Goal: Find specific page/section: Find specific page/section

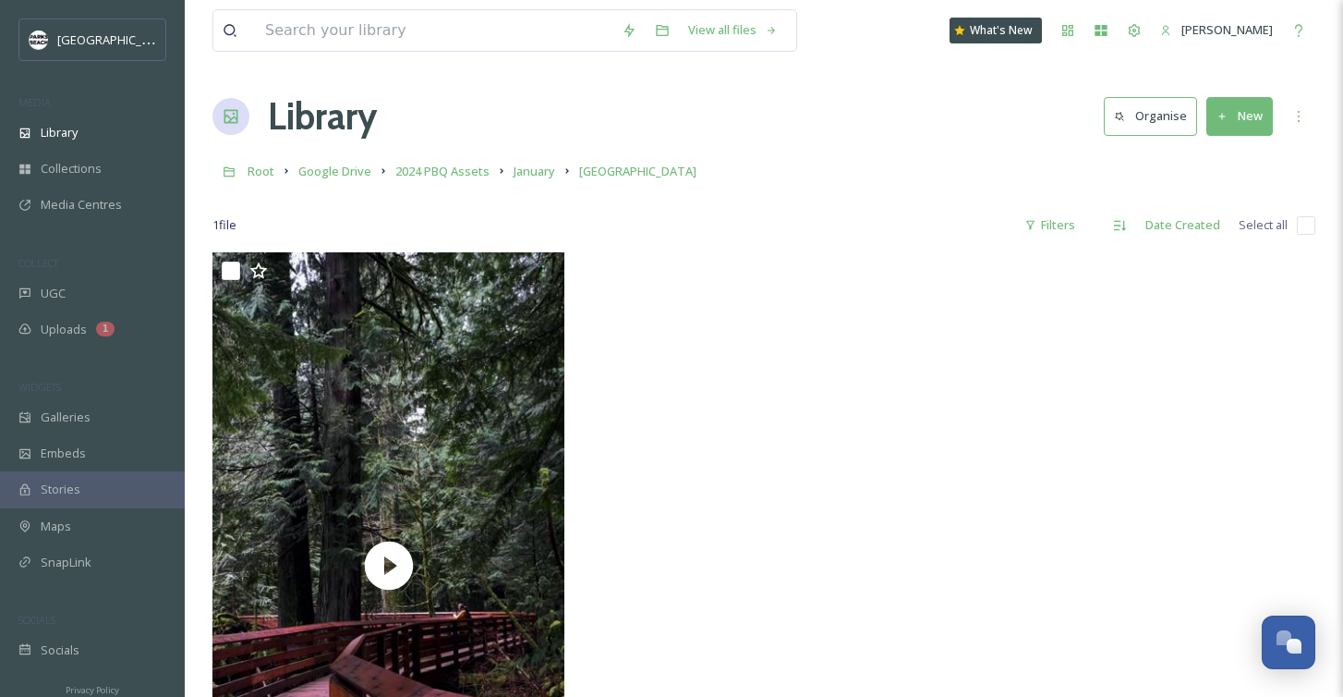
scroll to position [252, 0]
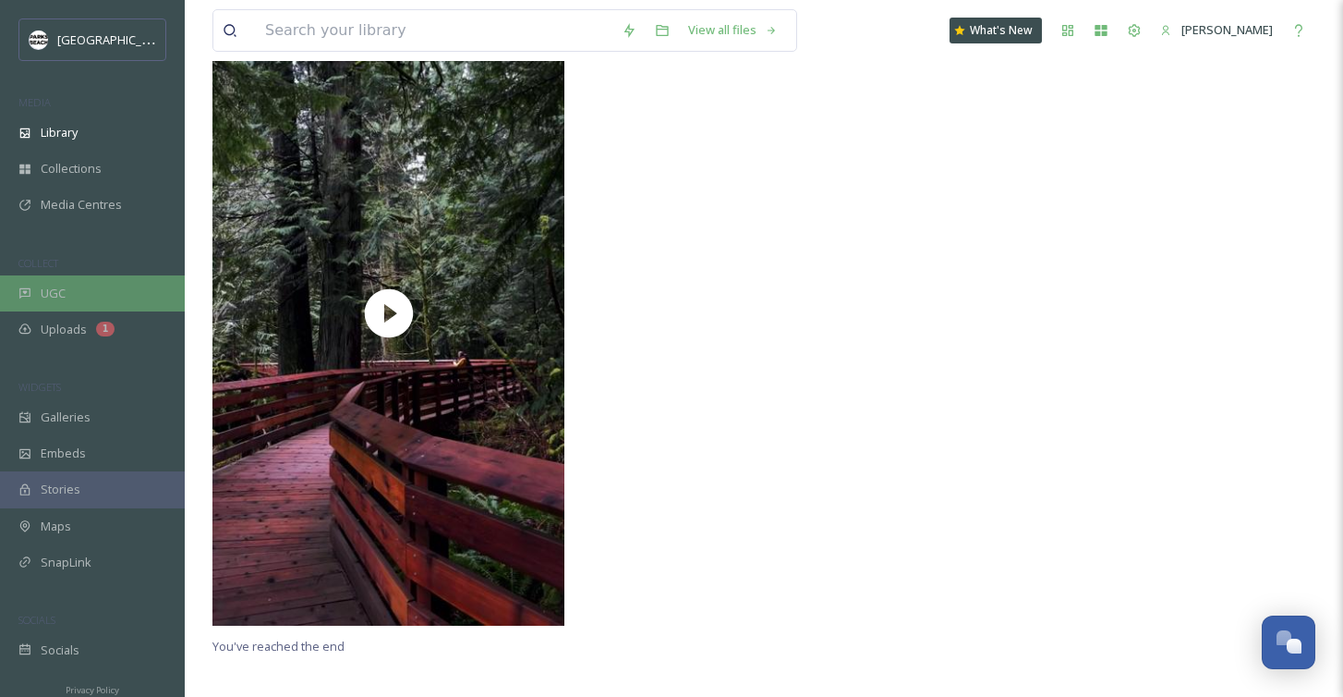
click at [55, 285] on span "UGC" at bounding box center [53, 294] width 25 height 18
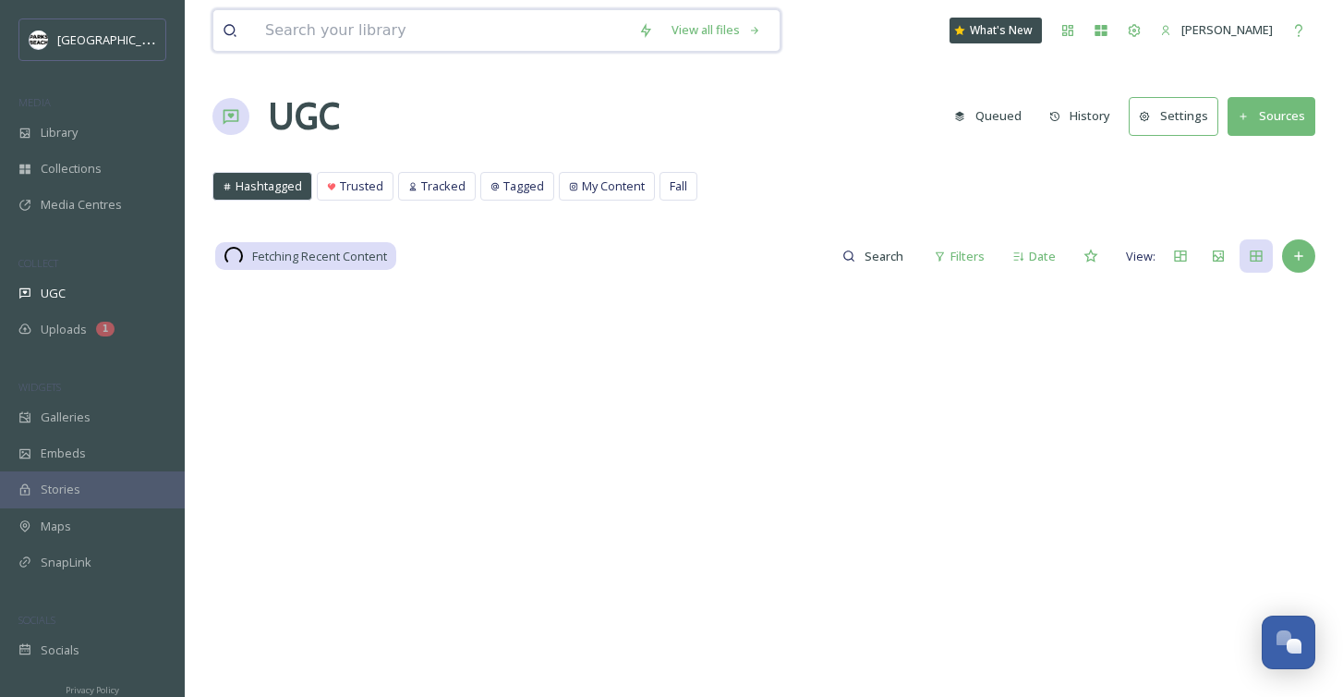
click at [355, 38] on input at bounding box center [442, 30] width 373 height 41
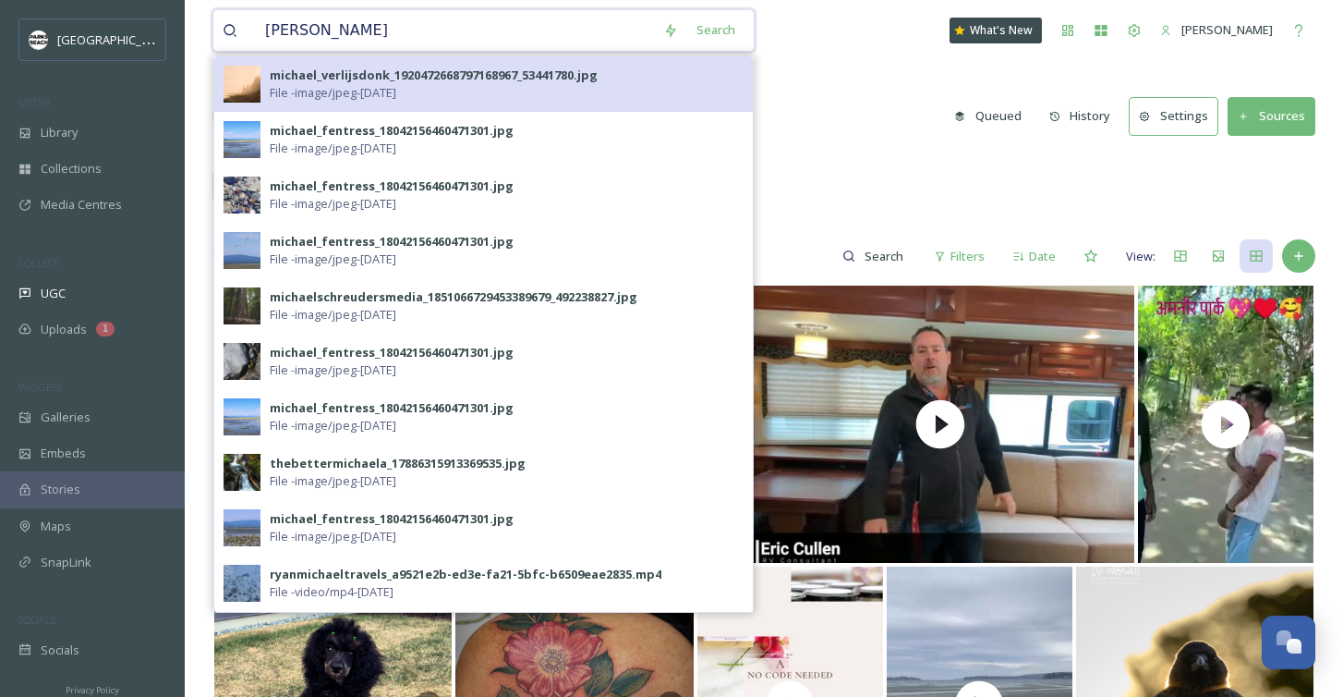
type input "[PERSON_NAME]"
click at [313, 79] on div "michael_verlijsdonk_1920472668797168967_53441780.jpg" at bounding box center [434, 76] width 328 height 18
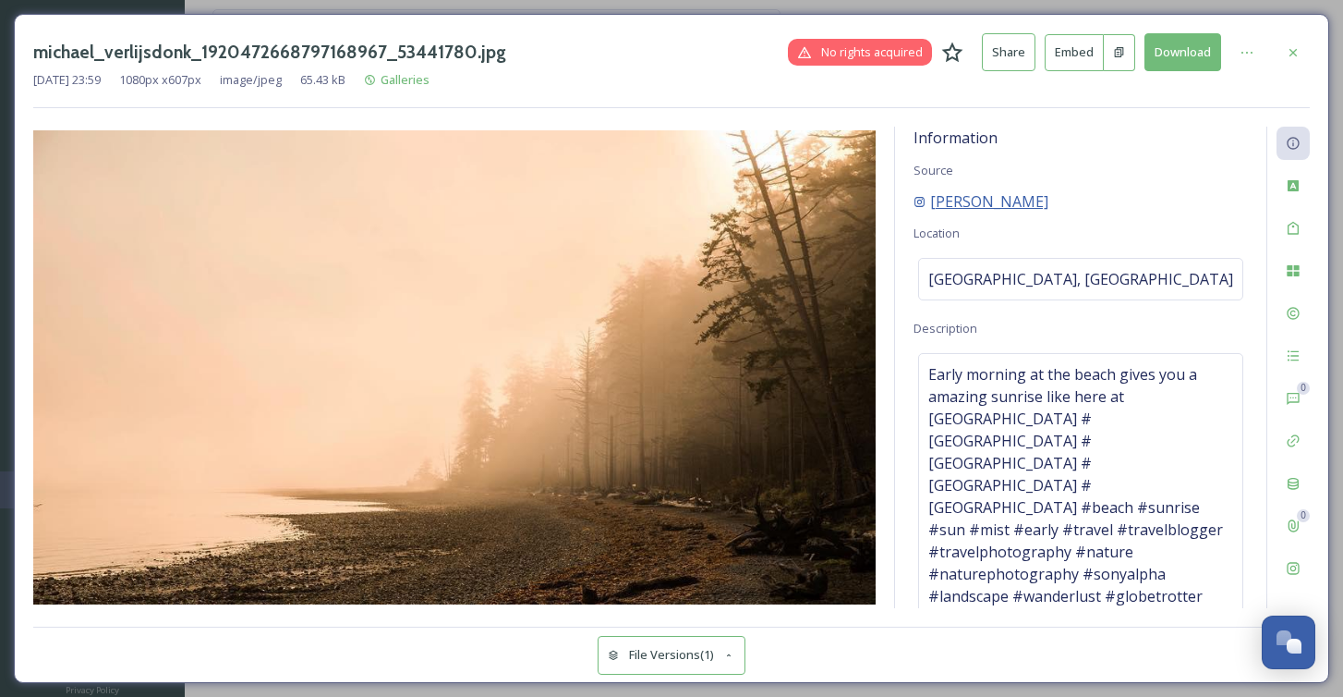
click at [1022, 196] on span "[PERSON_NAME]" at bounding box center [989, 201] width 118 height 22
click at [1291, 266] on icon at bounding box center [1293, 270] width 12 height 11
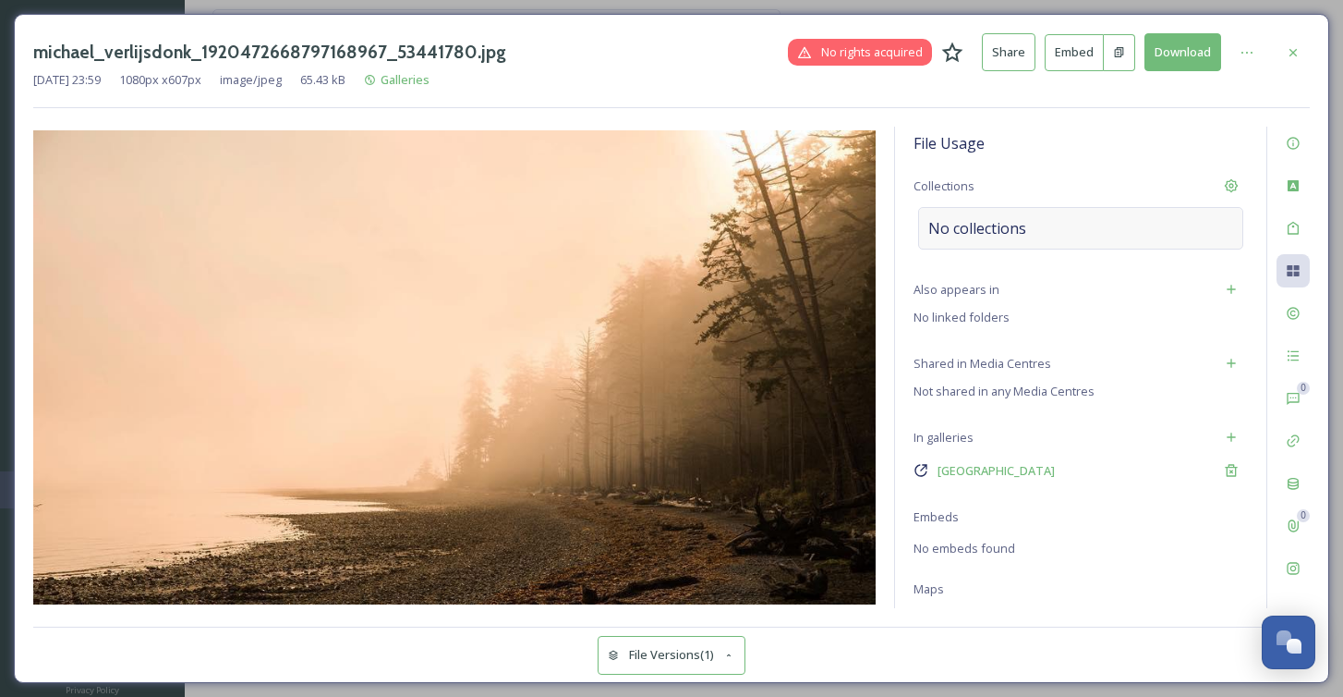
click at [1188, 221] on div "No collections" at bounding box center [1080, 228] width 325 height 42
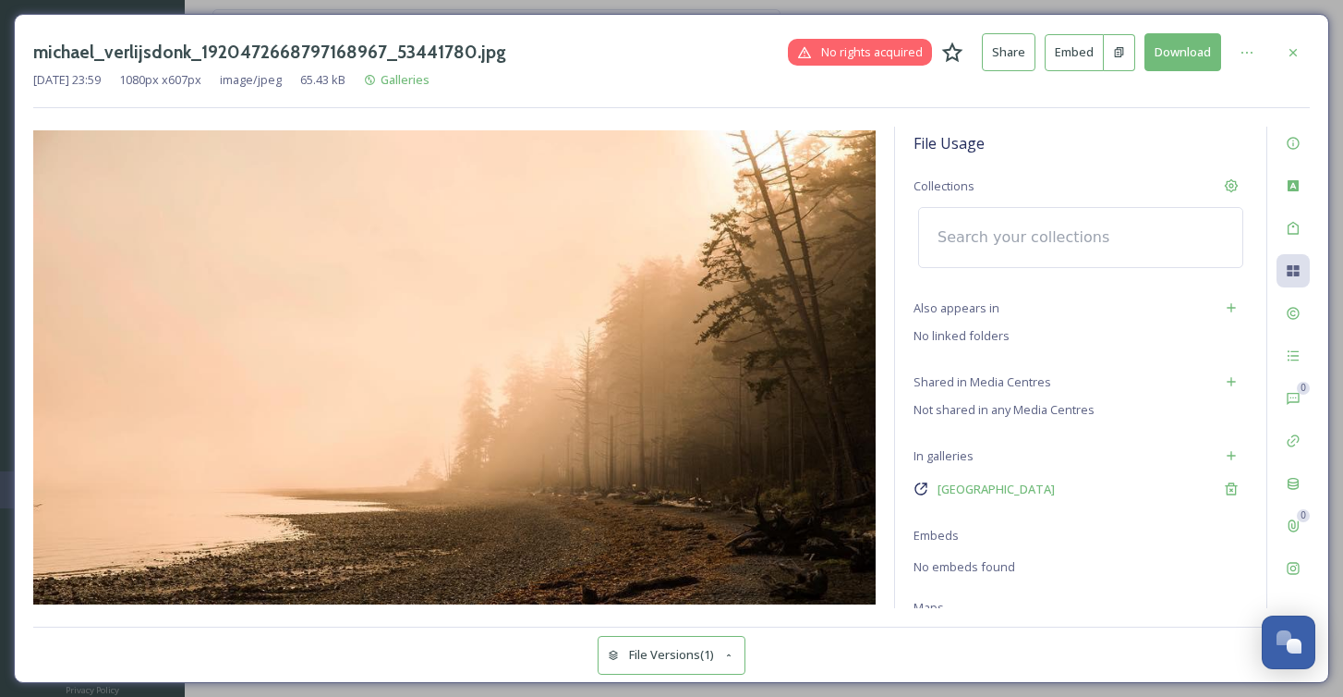
click at [1097, 224] on input at bounding box center [1029, 237] width 203 height 41
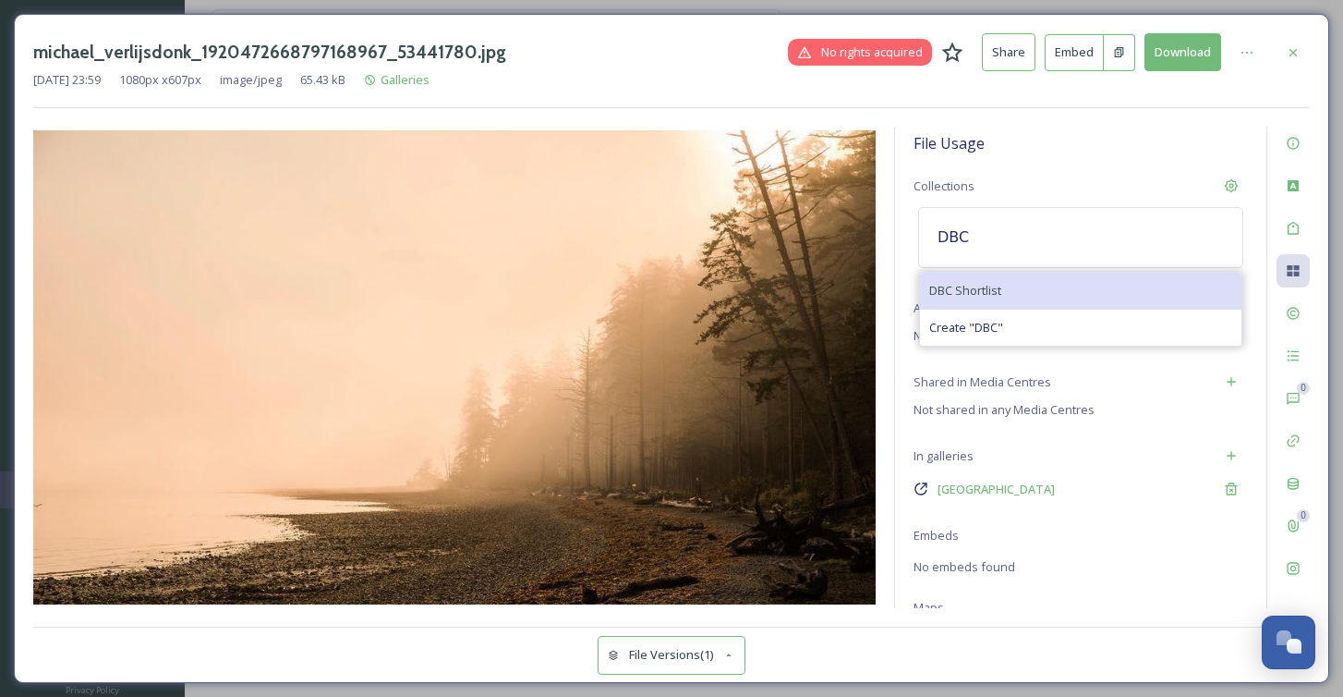
type input "DBC"
click at [1037, 285] on div "DBC Shortlist" at bounding box center [1081, 291] width 322 height 36
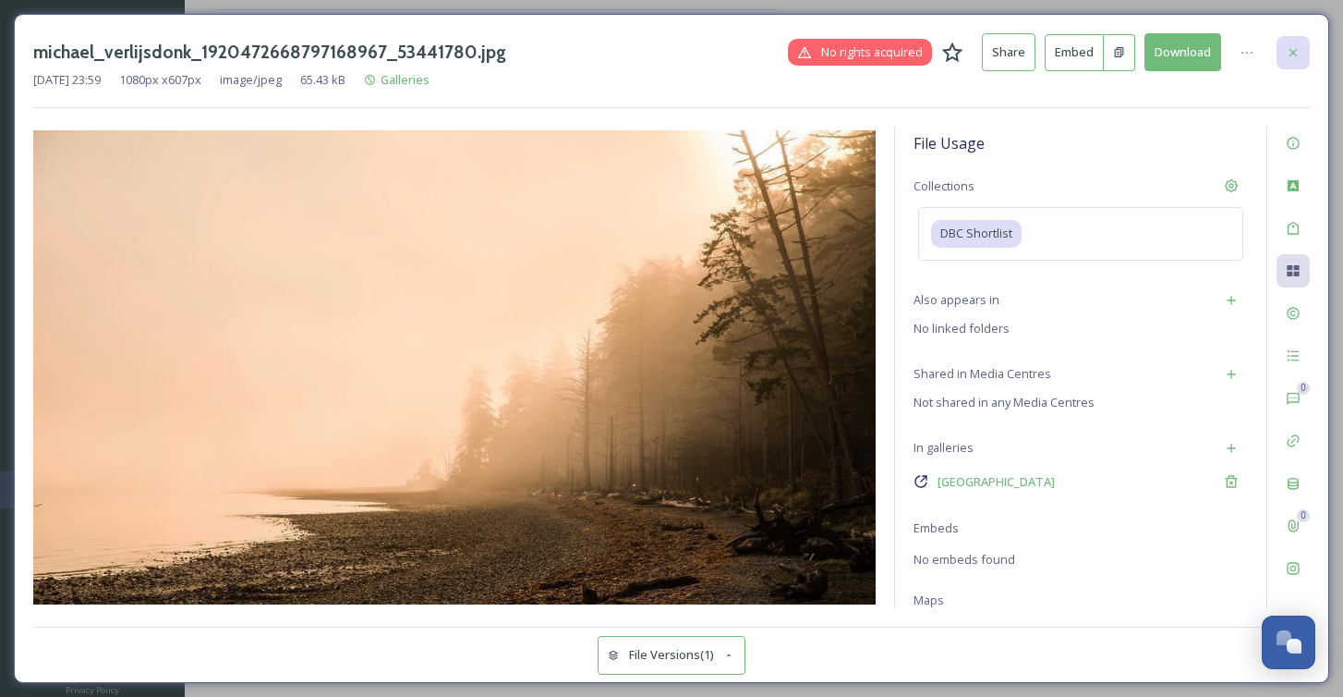
click at [1297, 45] on icon at bounding box center [1293, 52] width 15 height 15
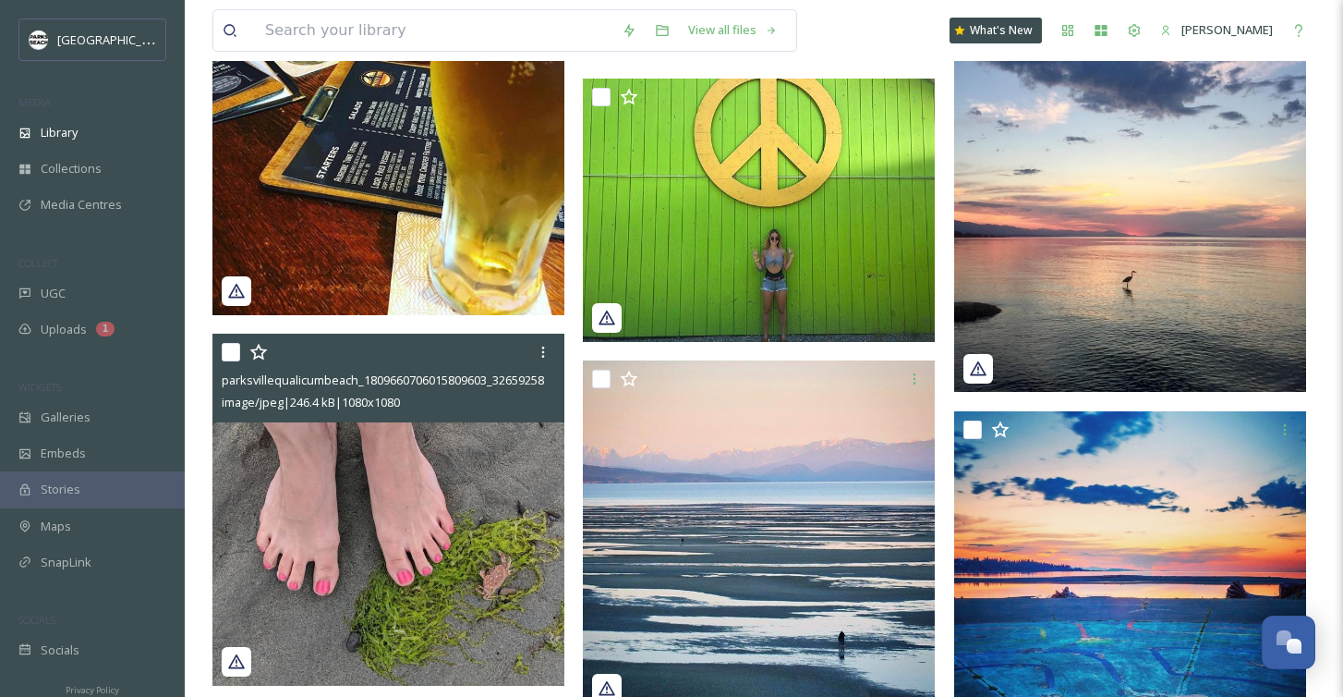
scroll to position [11094, 0]
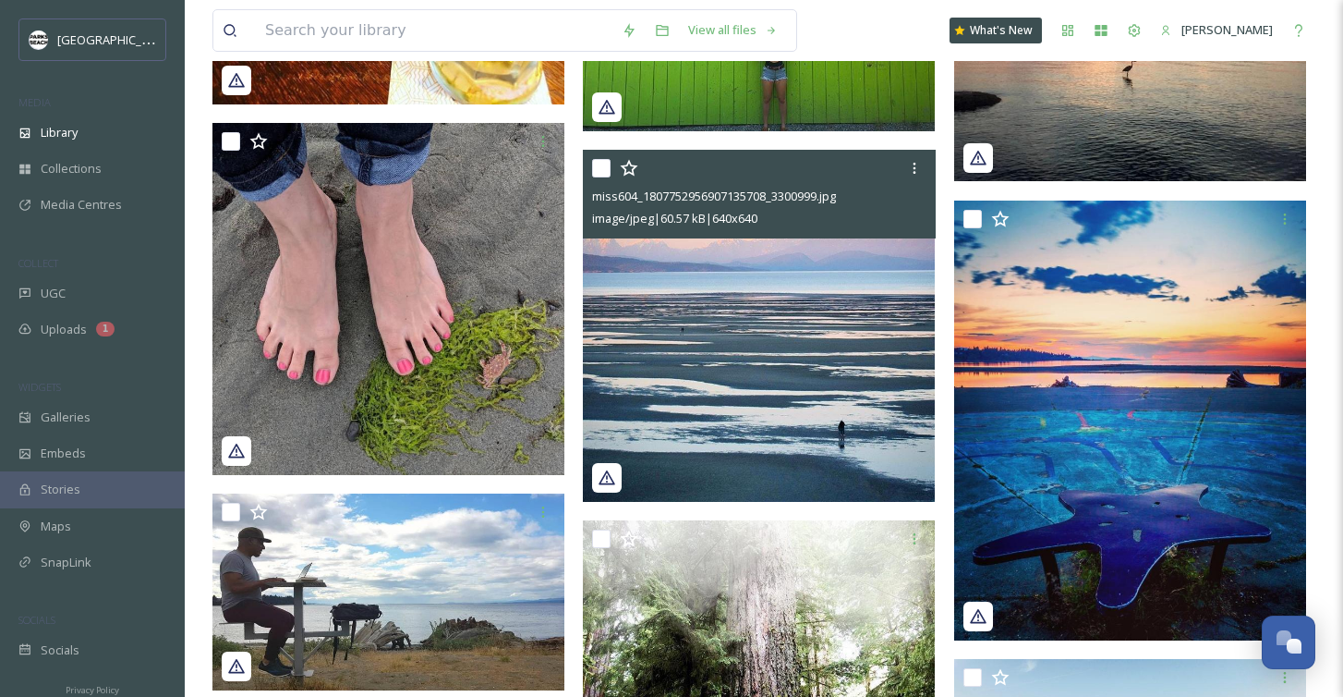
click at [808, 319] on img at bounding box center [759, 326] width 352 height 352
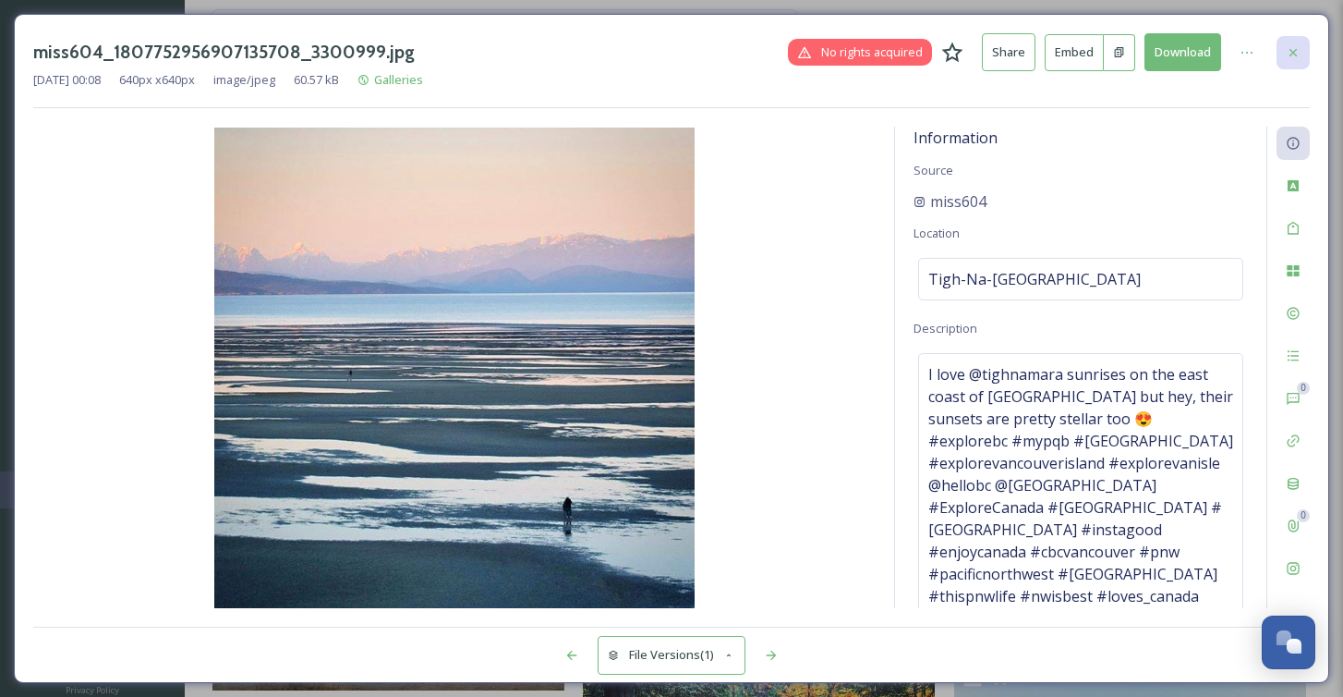
click at [1302, 45] on div at bounding box center [1293, 52] width 33 height 33
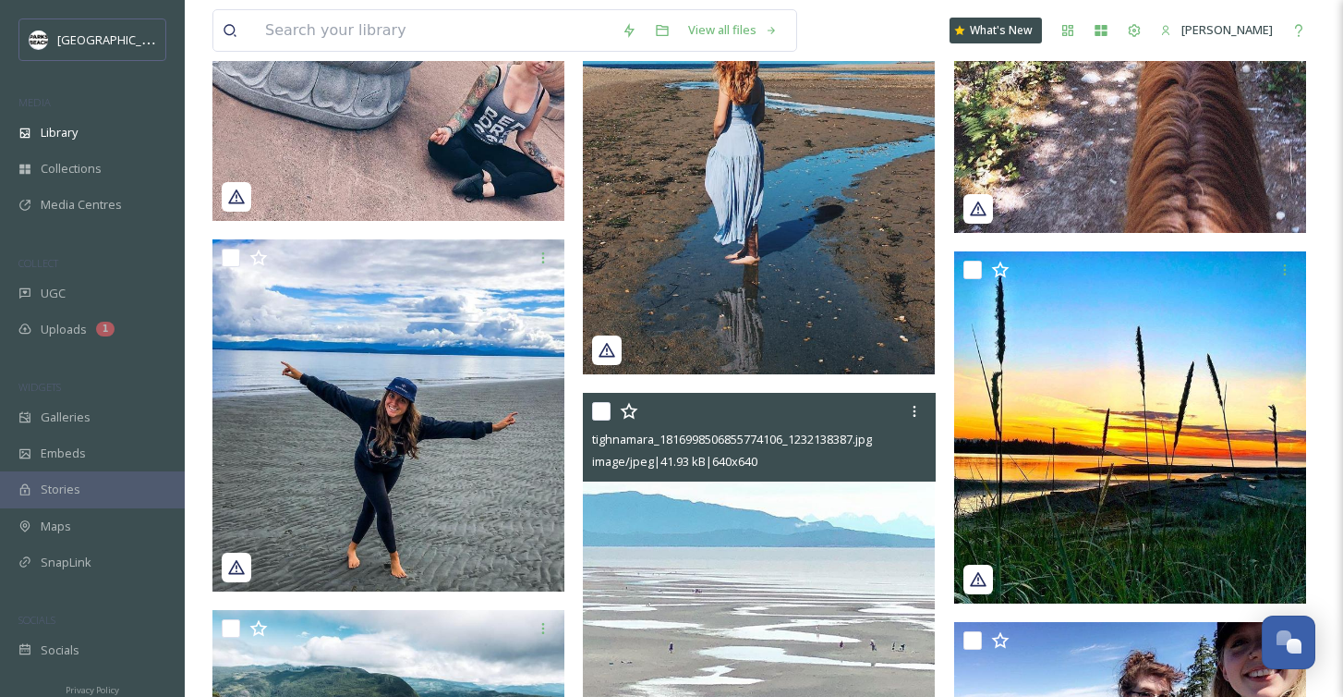
scroll to position [14834, 0]
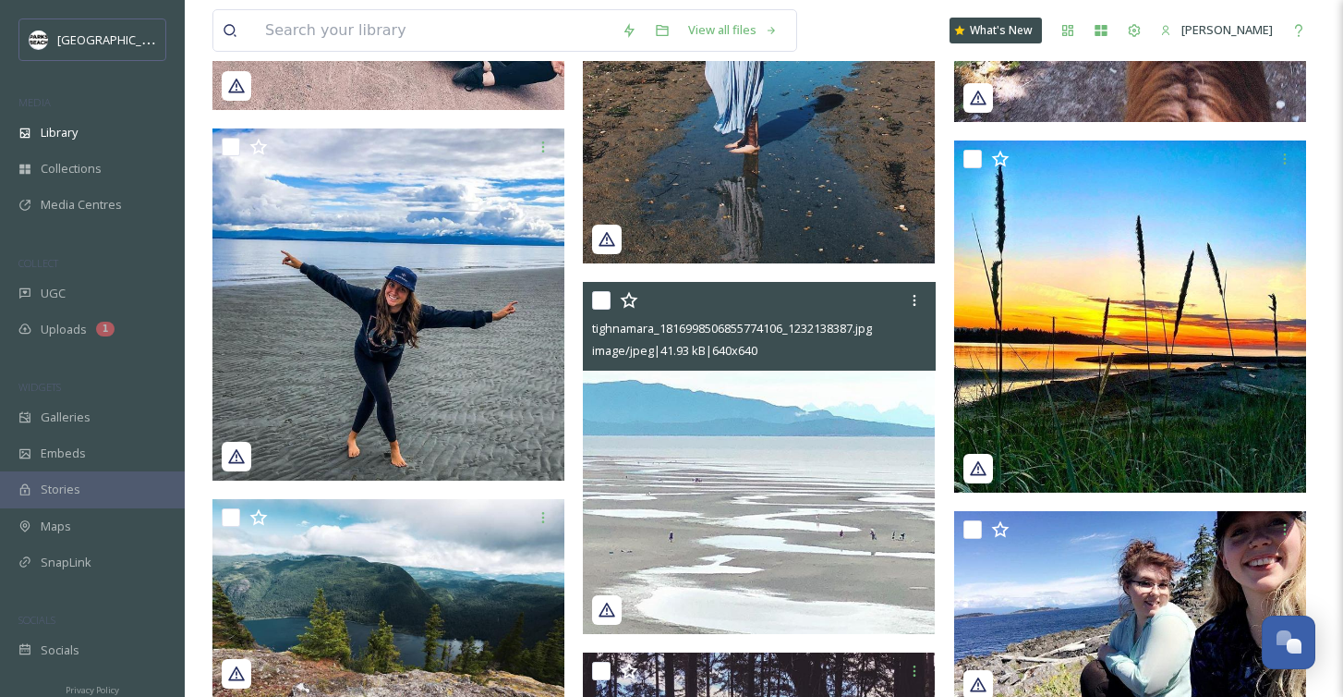
click at [819, 467] on img at bounding box center [759, 458] width 352 height 352
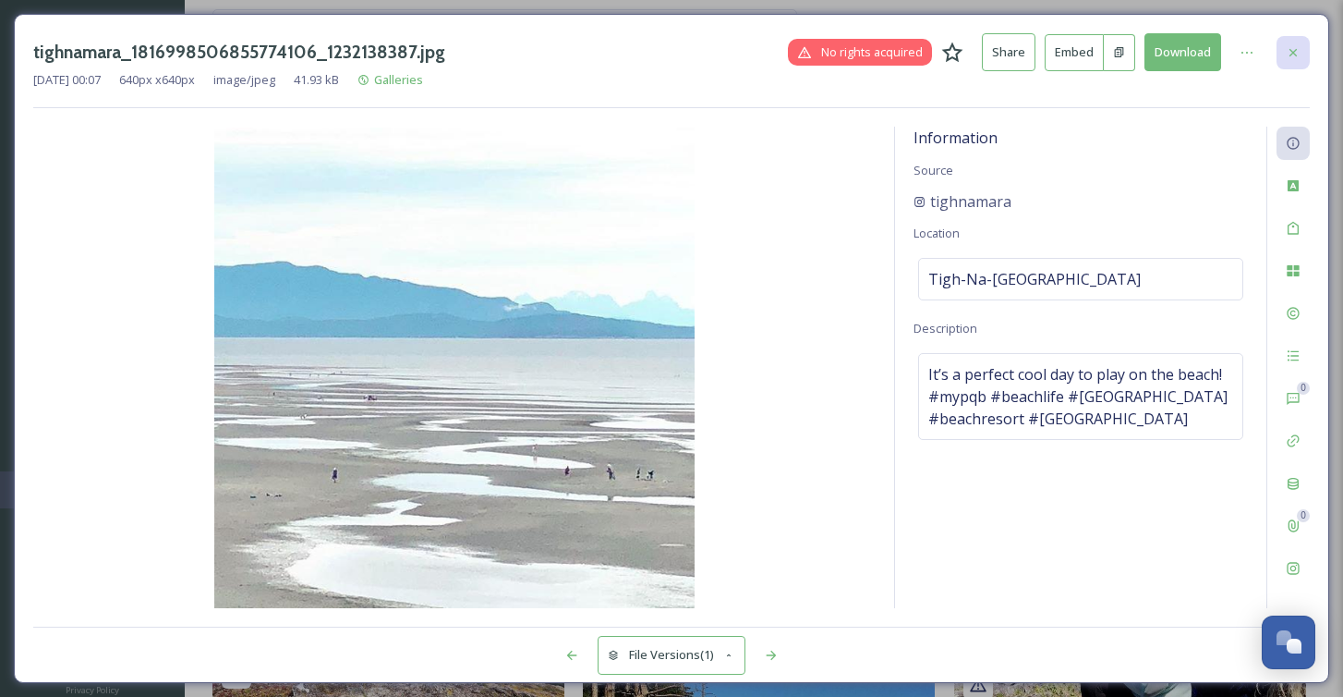
click at [1289, 40] on div at bounding box center [1293, 52] width 33 height 33
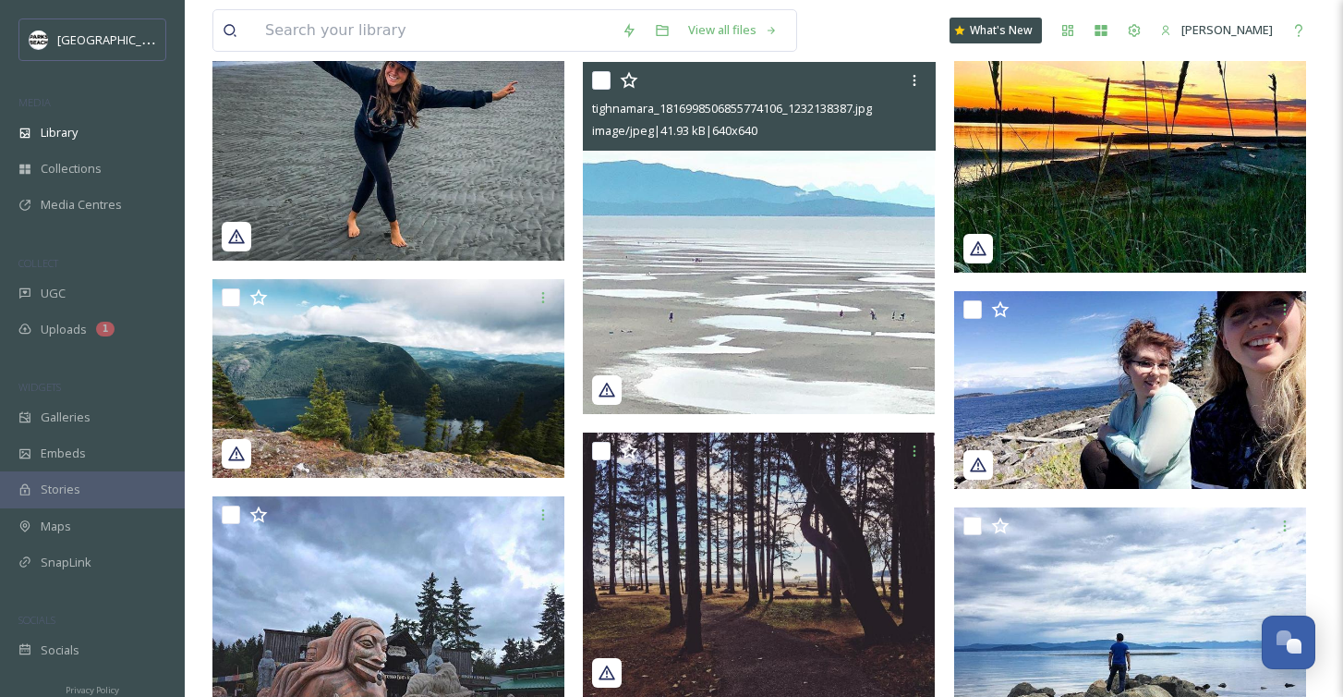
scroll to position [15368, 0]
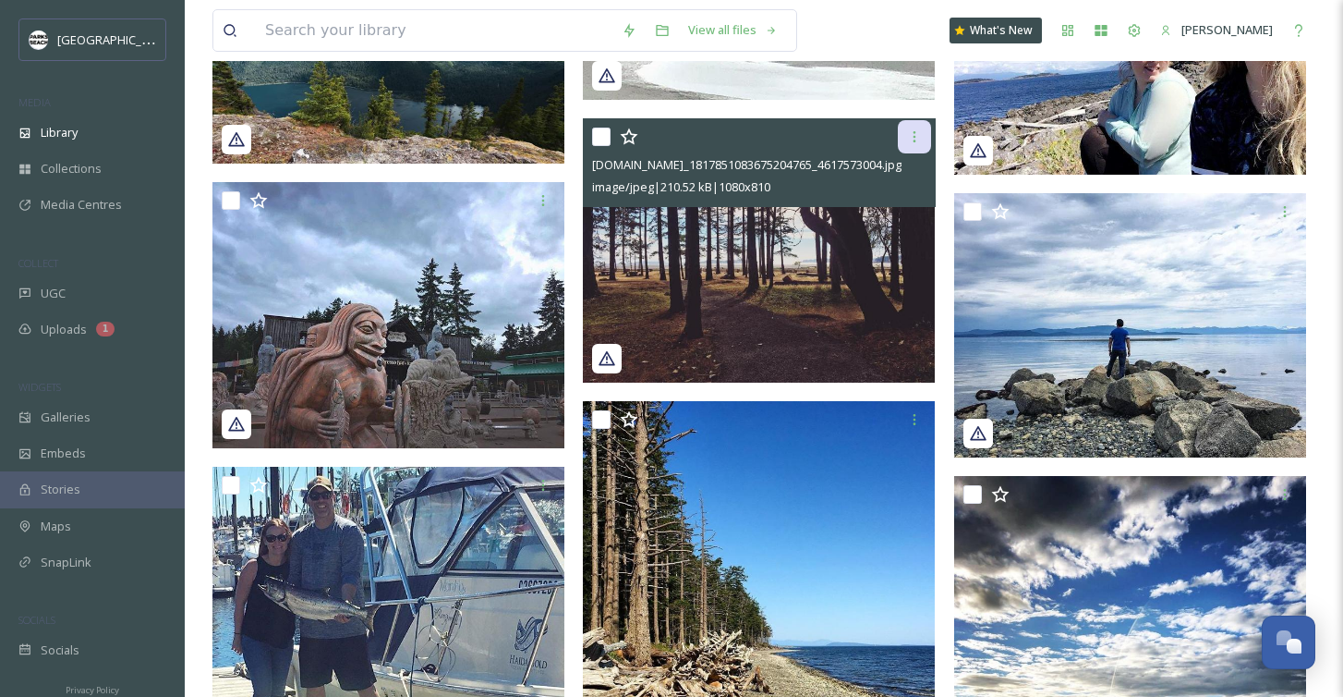
click at [913, 127] on div at bounding box center [914, 136] width 33 height 33
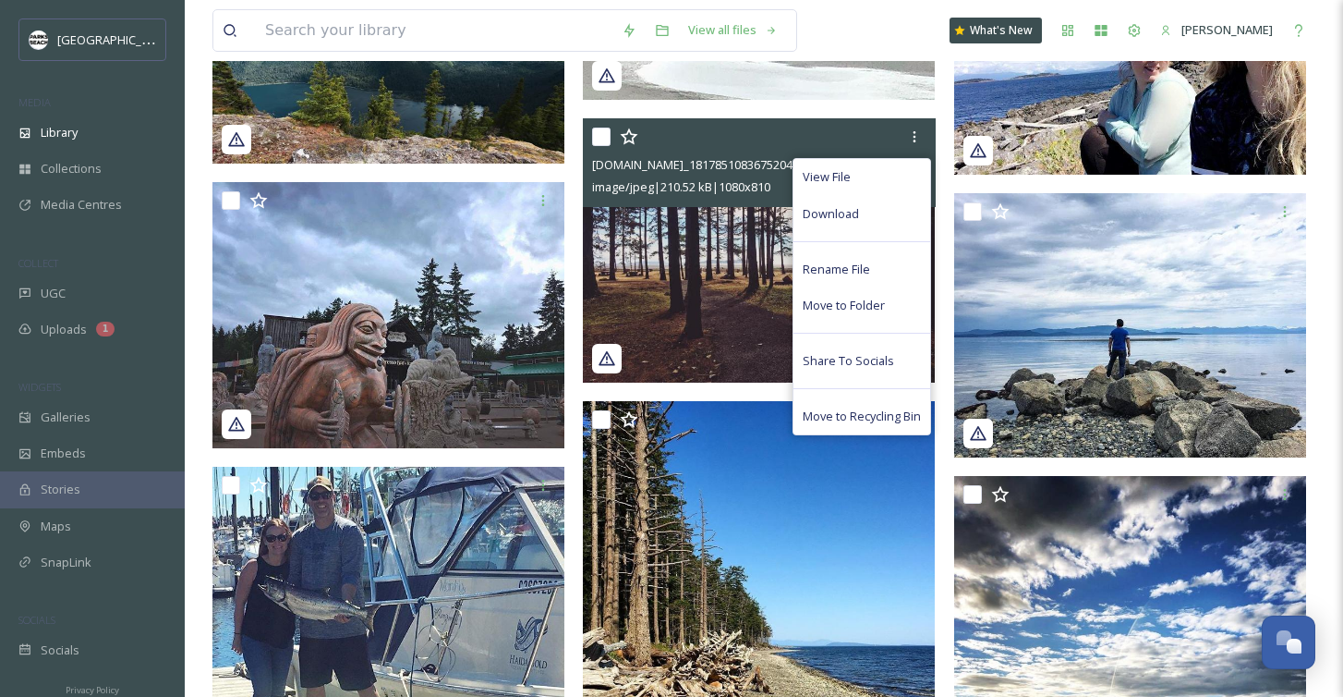
click at [726, 266] on img at bounding box center [759, 250] width 352 height 264
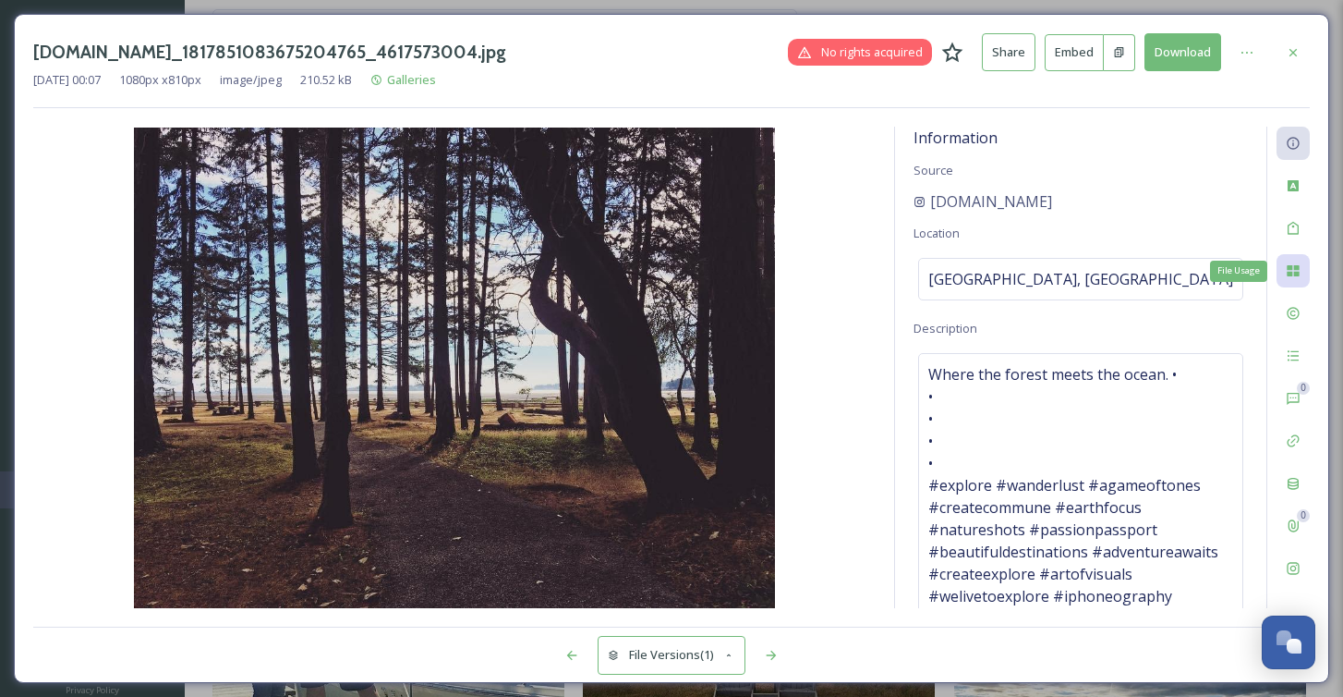
click at [1296, 261] on div "File Usage" at bounding box center [1293, 270] width 33 height 33
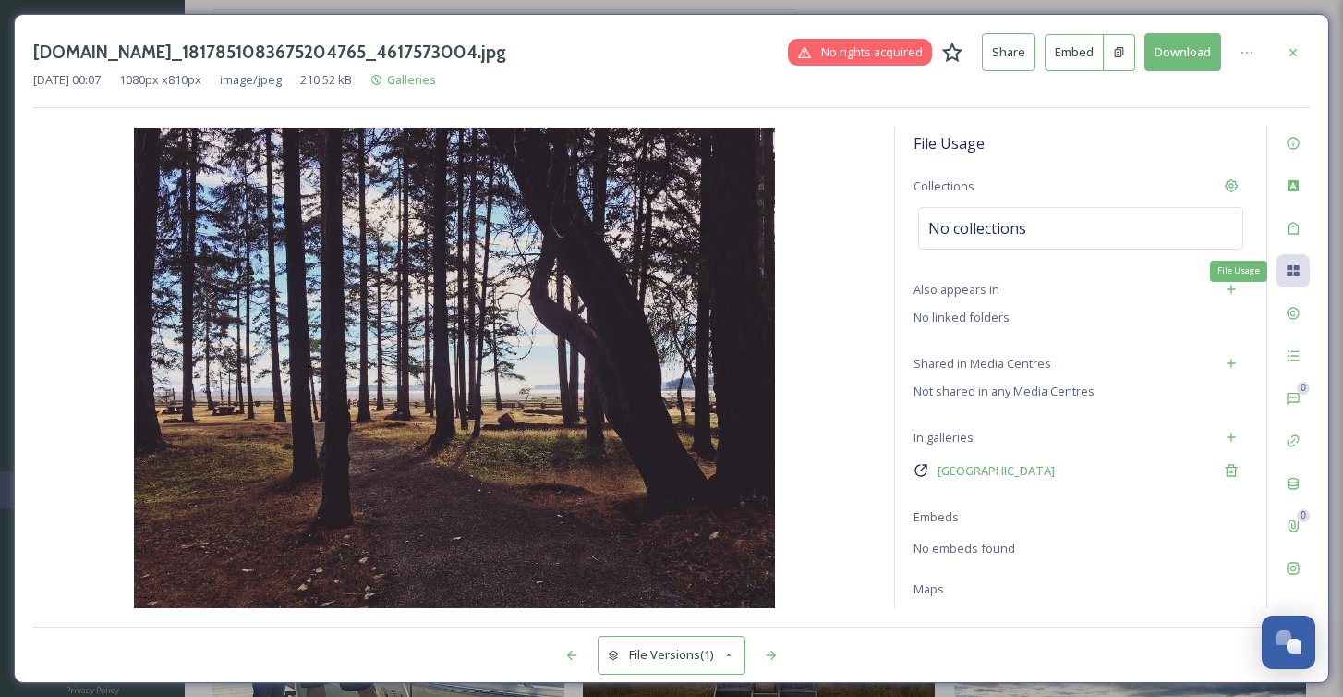
click at [1293, 270] on icon at bounding box center [1293, 270] width 15 height 15
click at [1141, 219] on div "No collections" at bounding box center [1080, 228] width 325 height 42
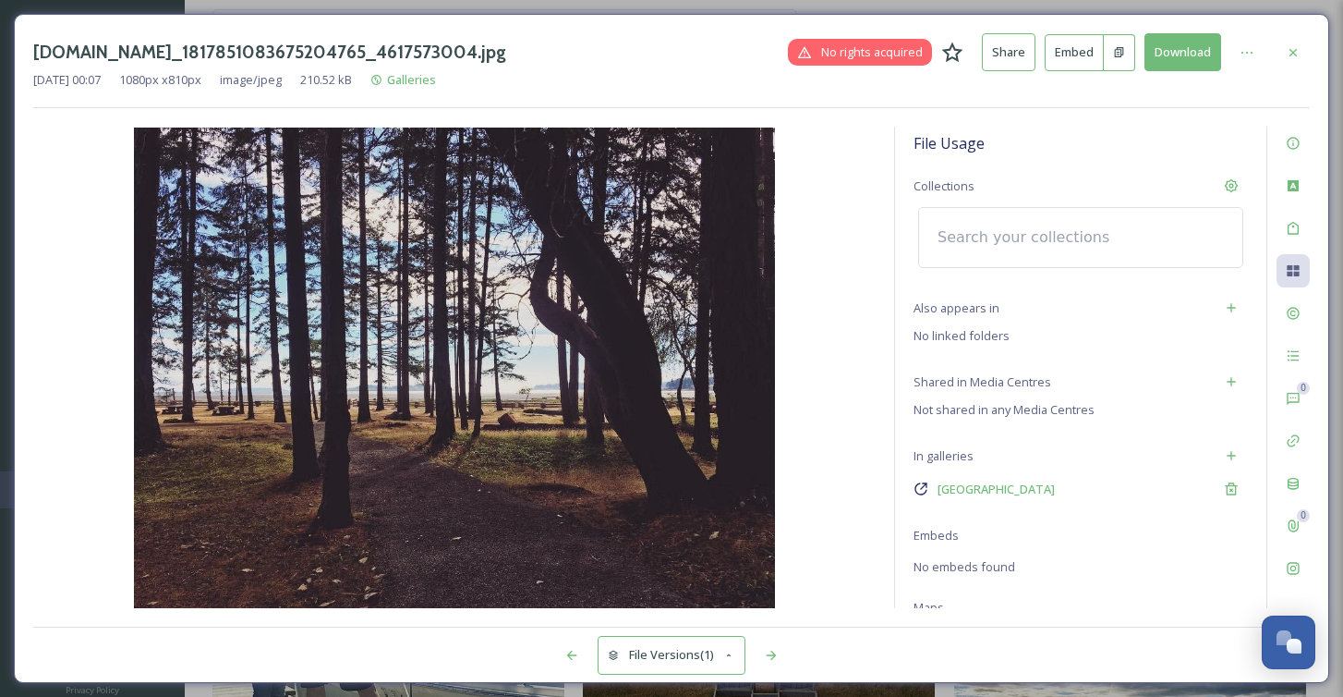
click at [1100, 218] on input at bounding box center [1029, 237] width 203 height 41
type input "P"
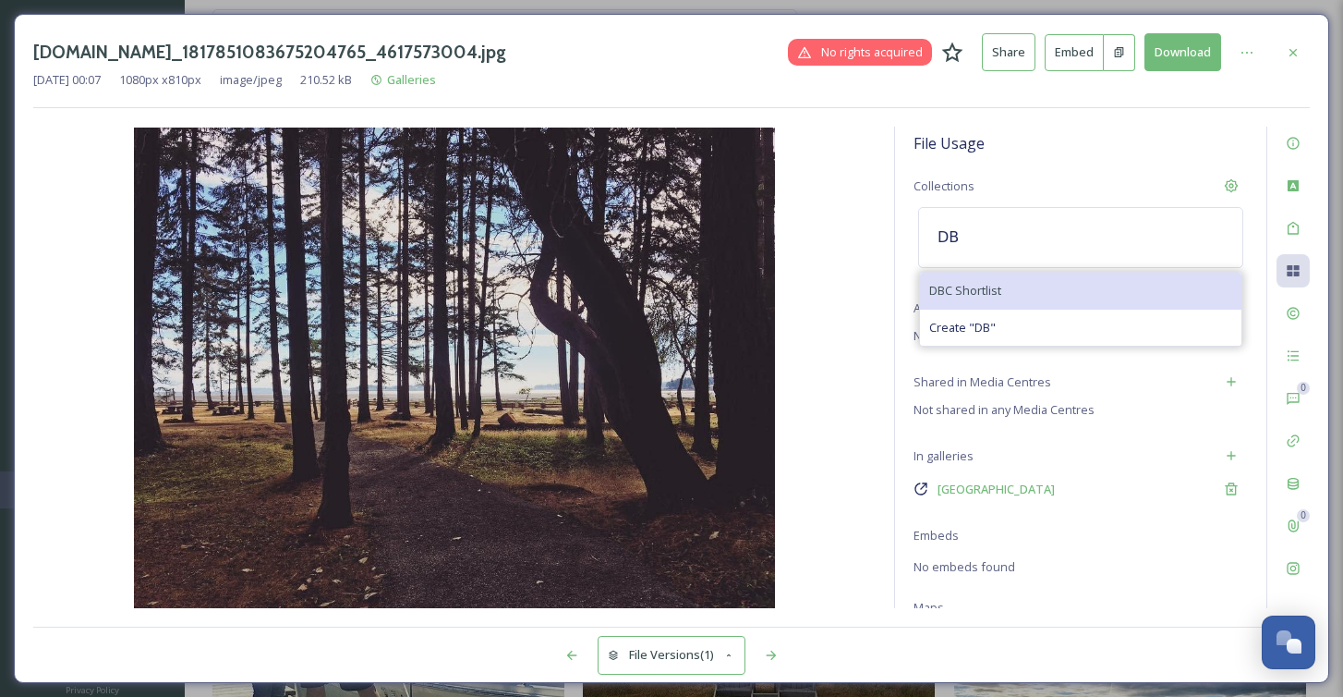
type input "DB"
click at [966, 290] on span "DBC Shortlist" at bounding box center [965, 291] width 72 height 18
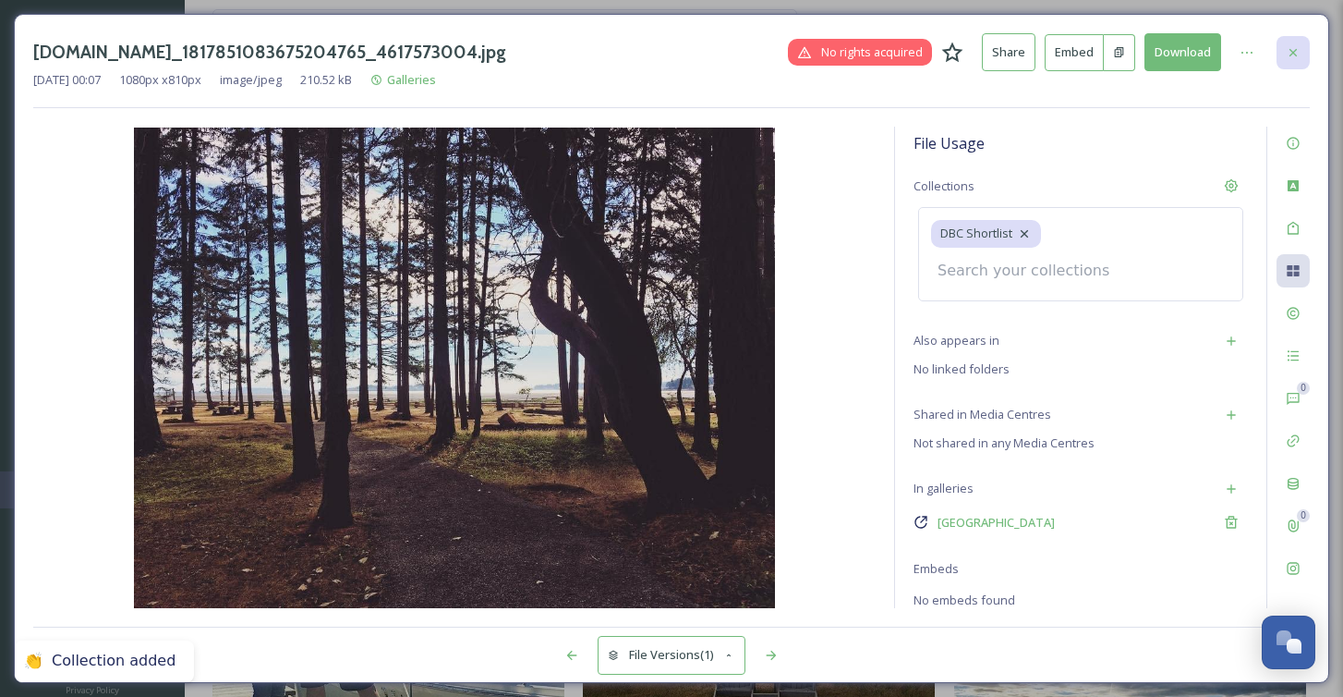
click at [1304, 47] on div at bounding box center [1293, 52] width 33 height 33
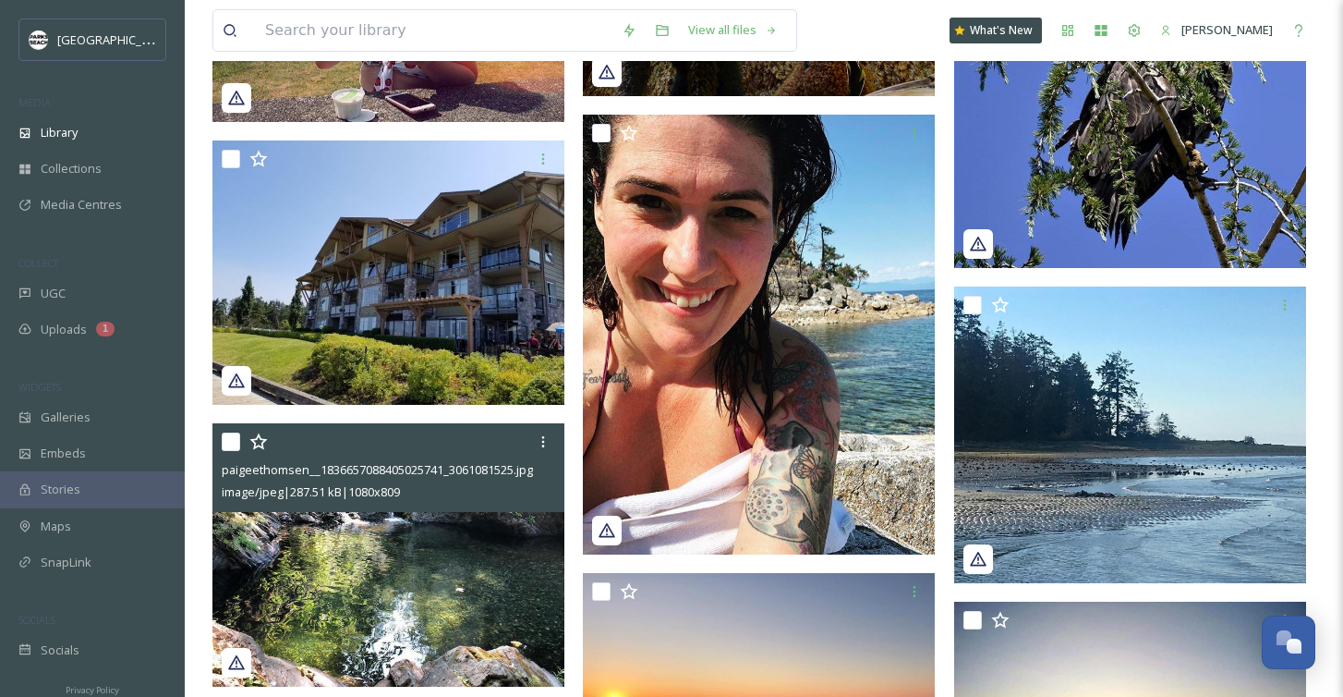
scroll to position [21359, 0]
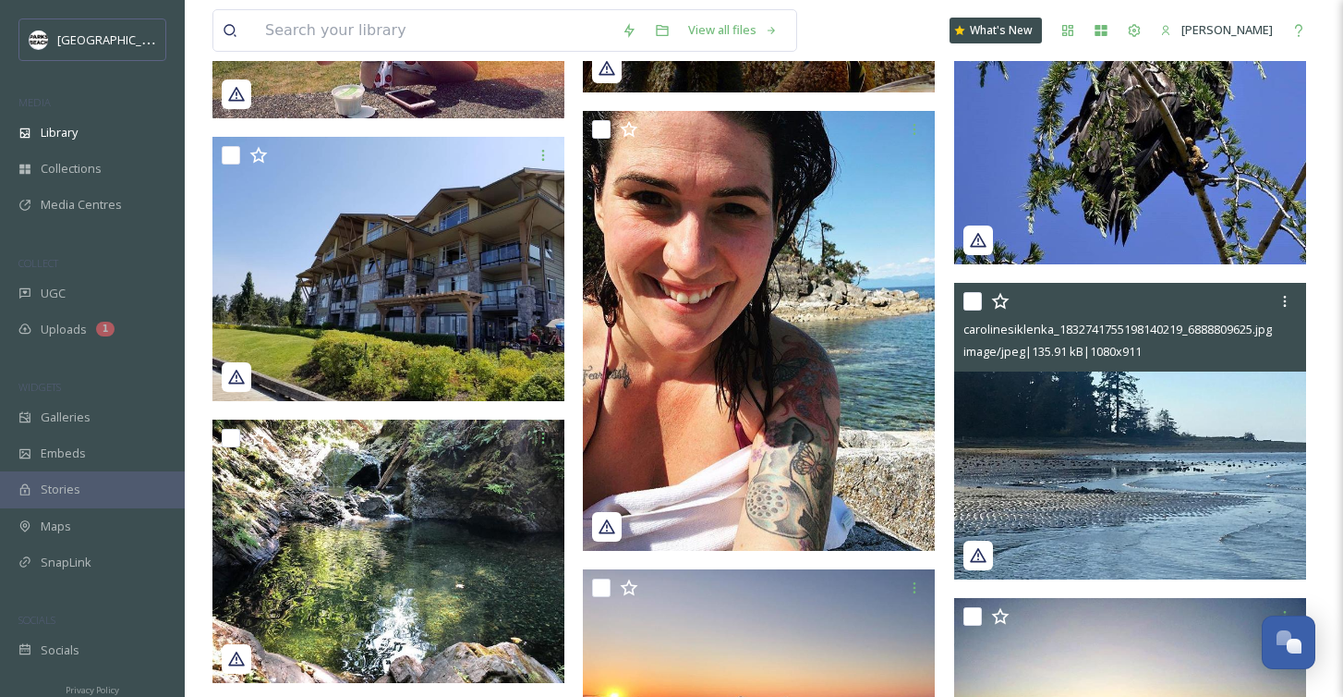
click at [1023, 467] on img at bounding box center [1130, 431] width 352 height 297
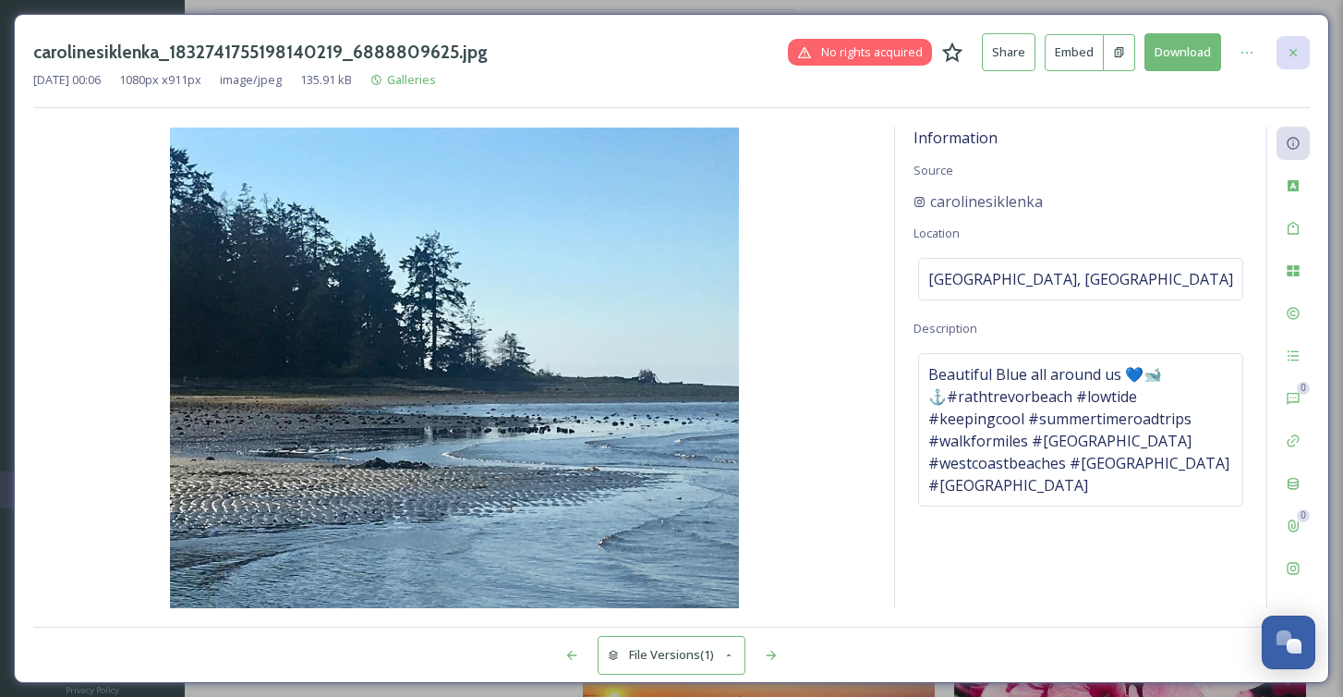
click at [1288, 45] on icon at bounding box center [1293, 52] width 15 height 15
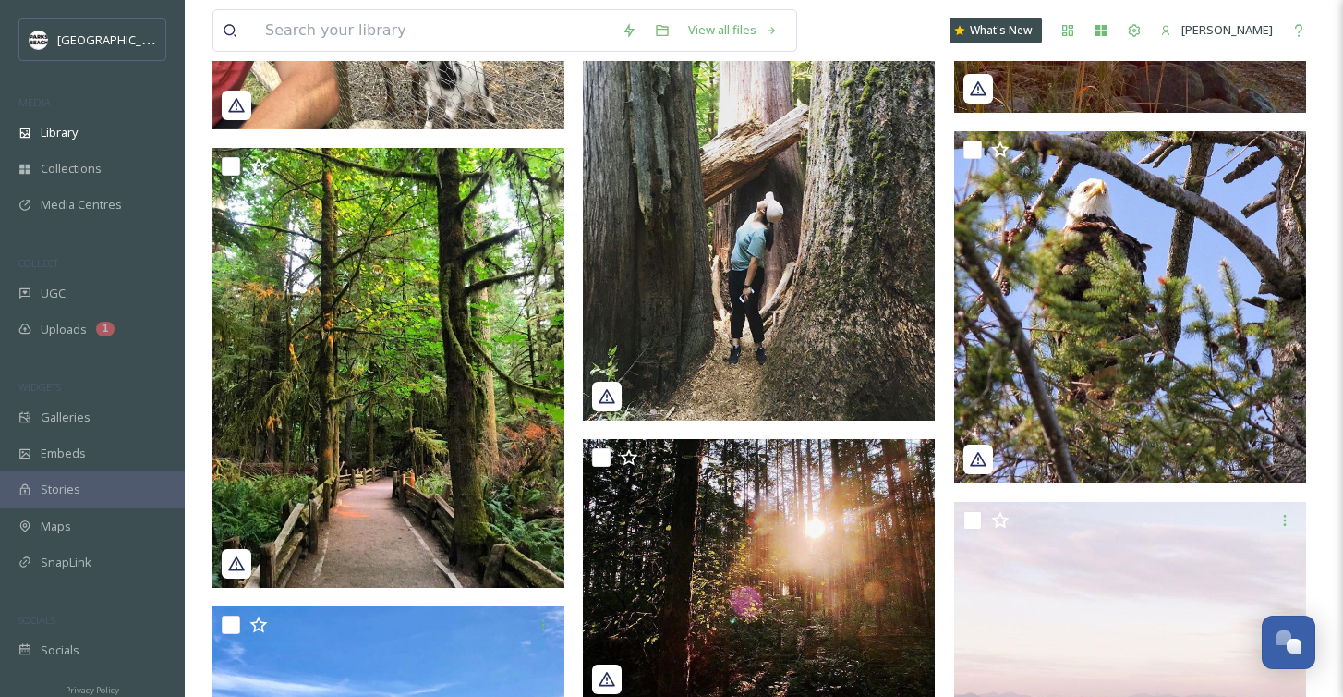
scroll to position [29551, 0]
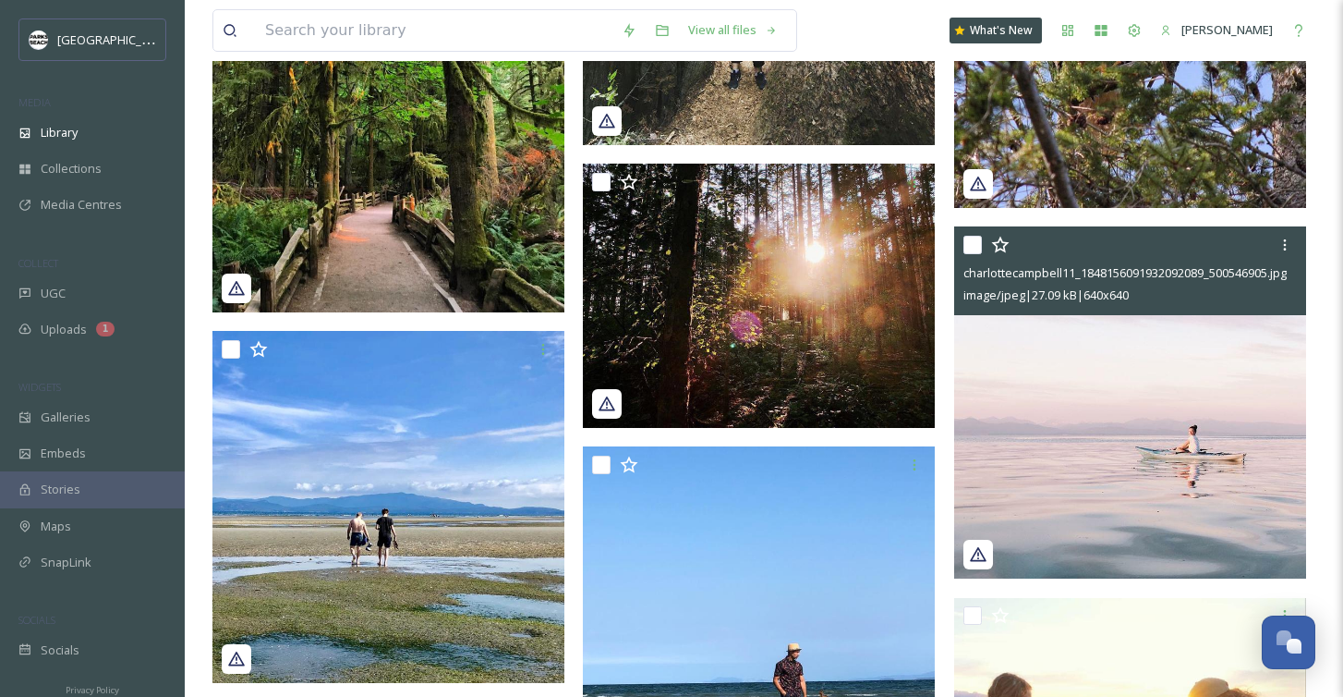
click at [1060, 412] on img at bounding box center [1130, 402] width 352 height 352
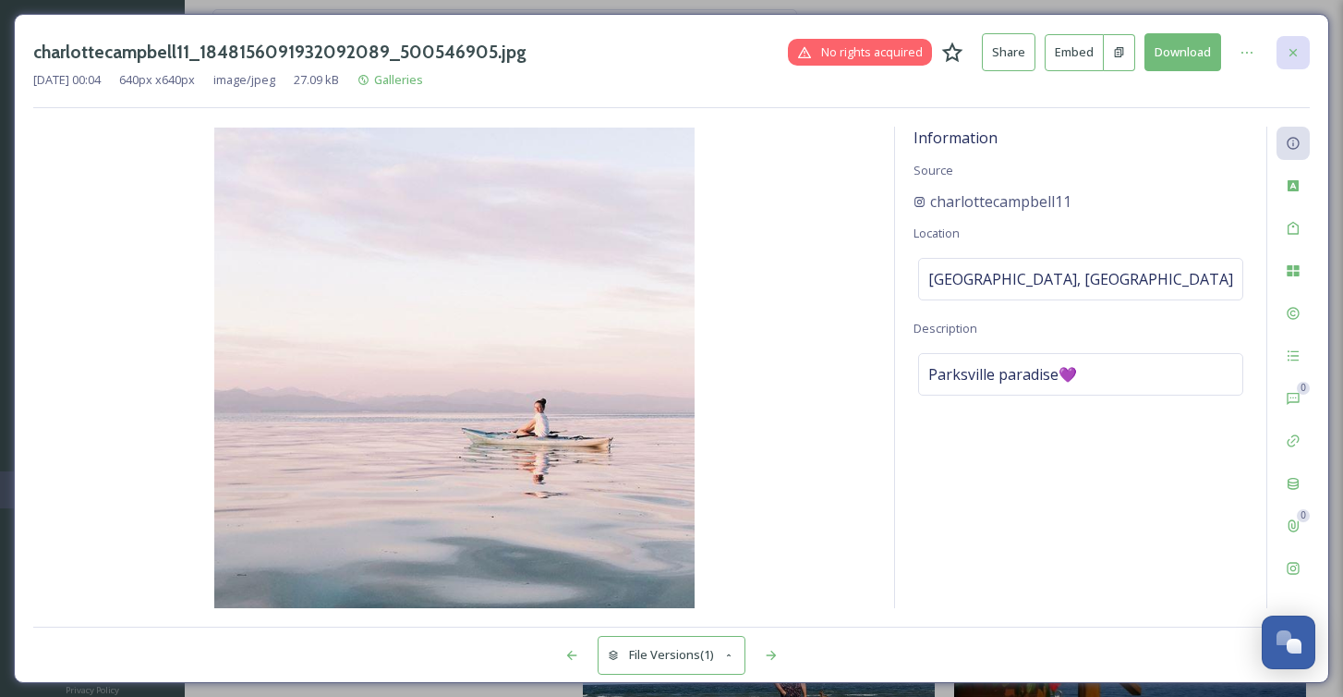
click at [1296, 50] on icon at bounding box center [1293, 52] width 15 height 15
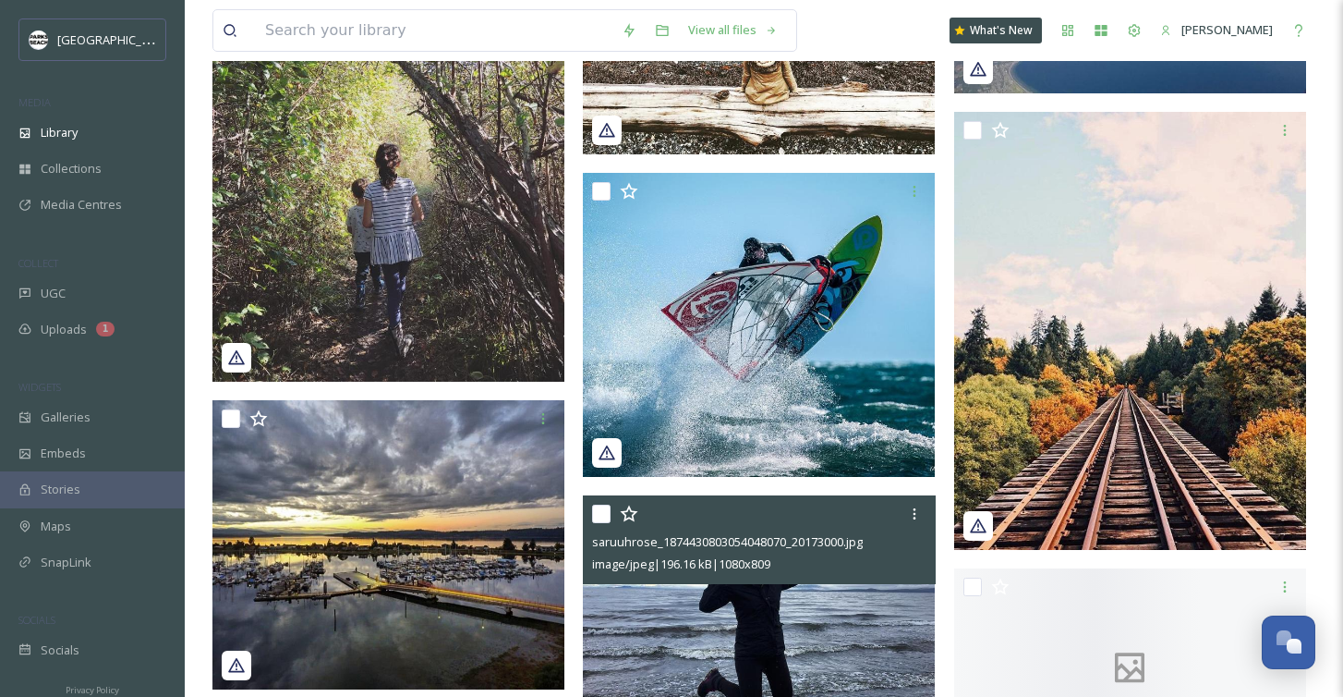
scroll to position [39510, 0]
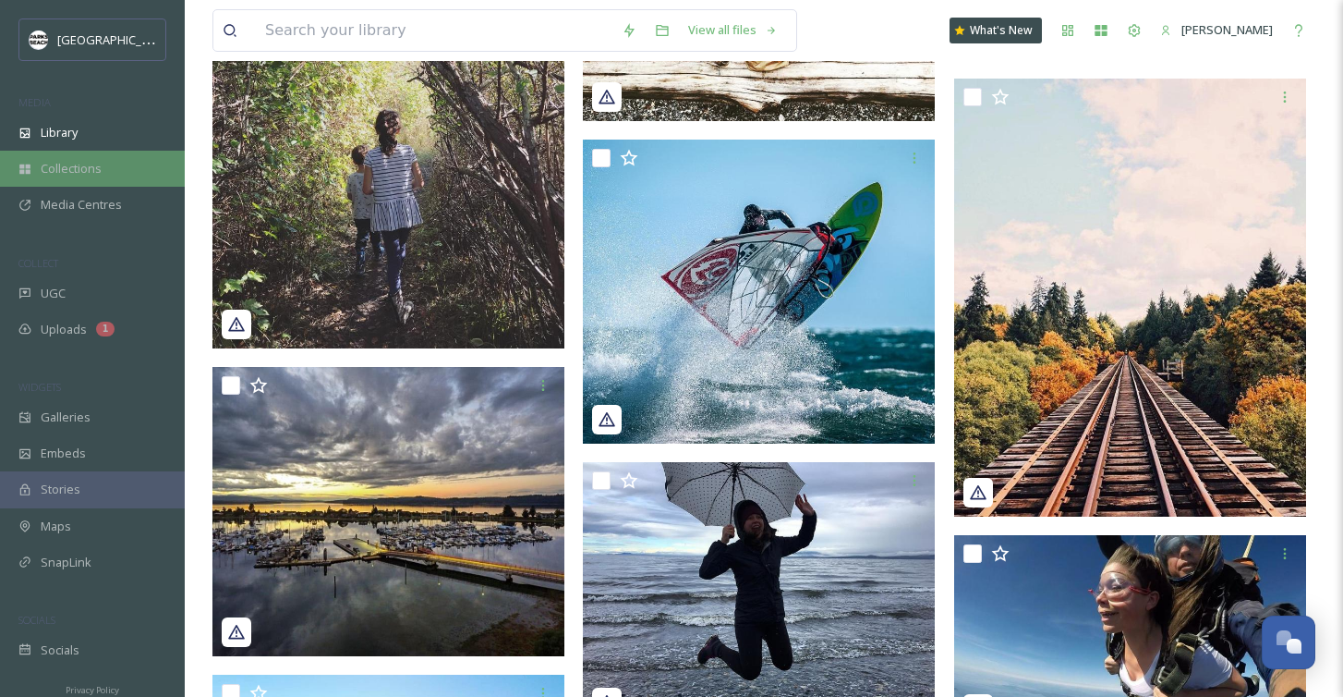
click at [86, 164] on span "Collections" at bounding box center [71, 169] width 61 height 18
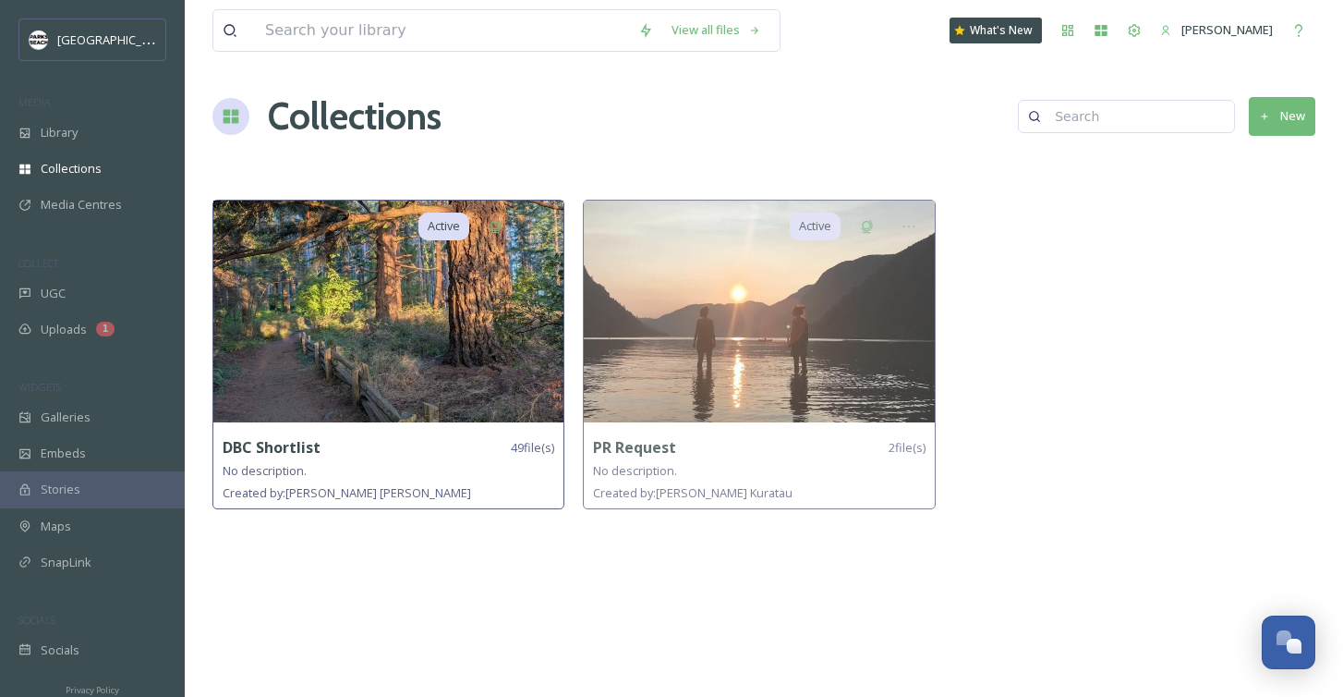
click at [432, 283] on img at bounding box center [388, 311] width 350 height 222
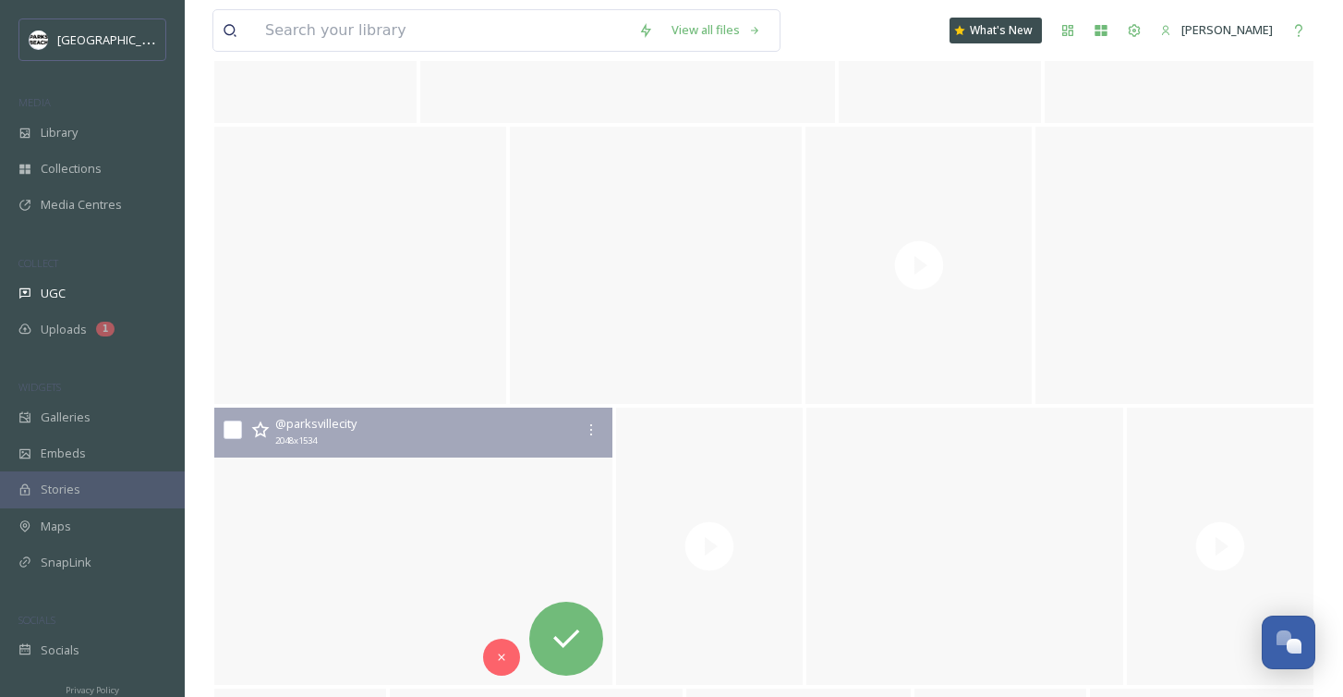
scroll to position [1493, 0]
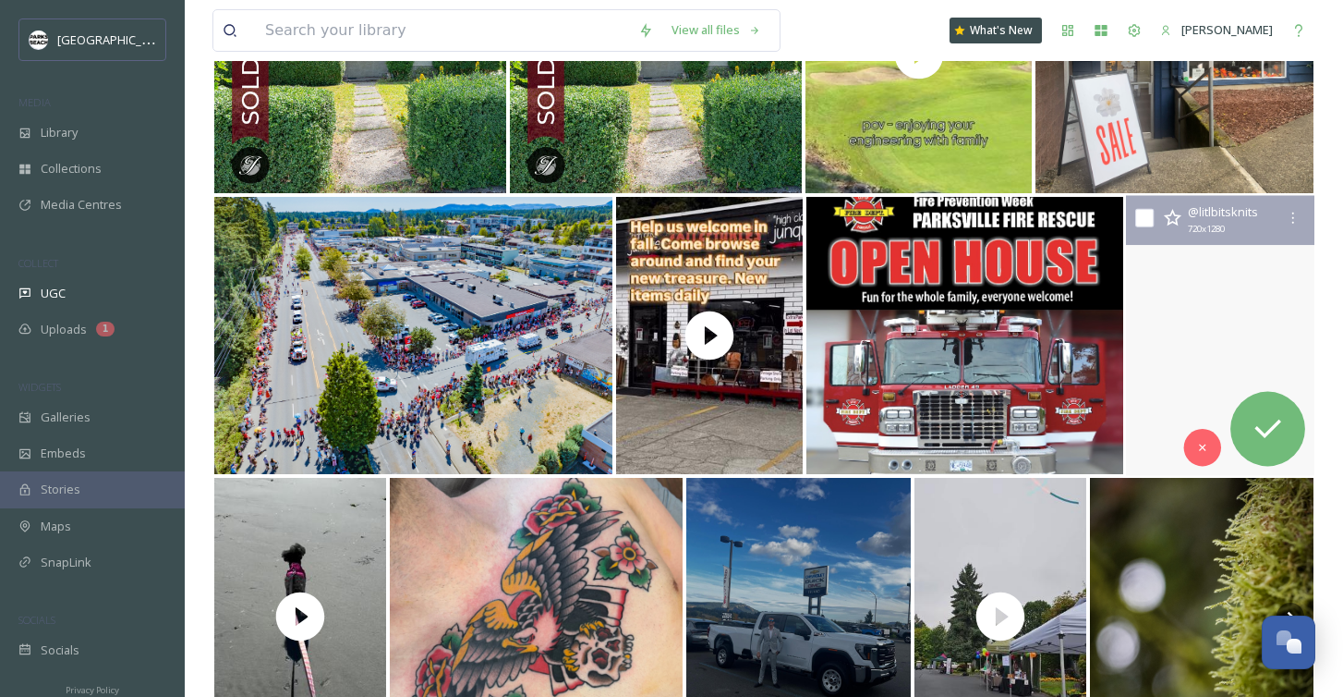
click at [1218, 374] on video "Qualicum Beach…..left Pepper in the car. Way too windy! \a\a#qualicumbeach #bea…" at bounding box center [1220, 336] width 188 height 280
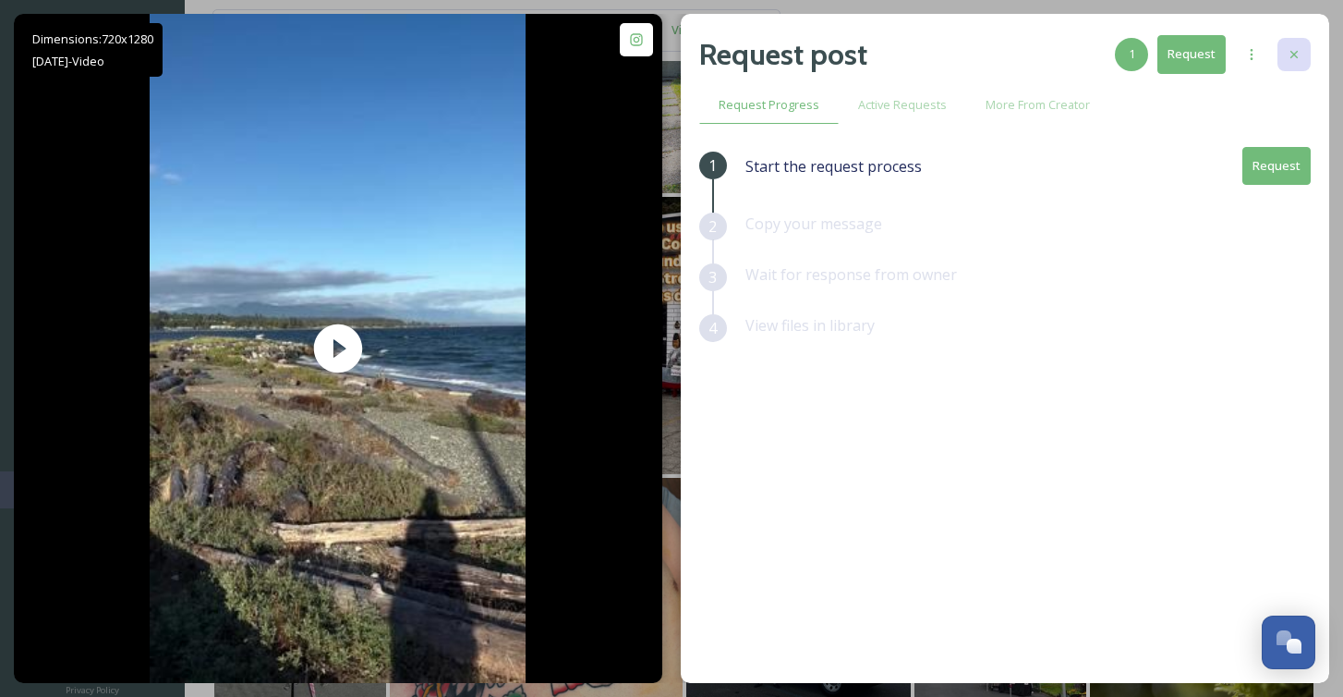
click at [1299, 55] on icon at bounding box center [1294, 54] width 15 height 15
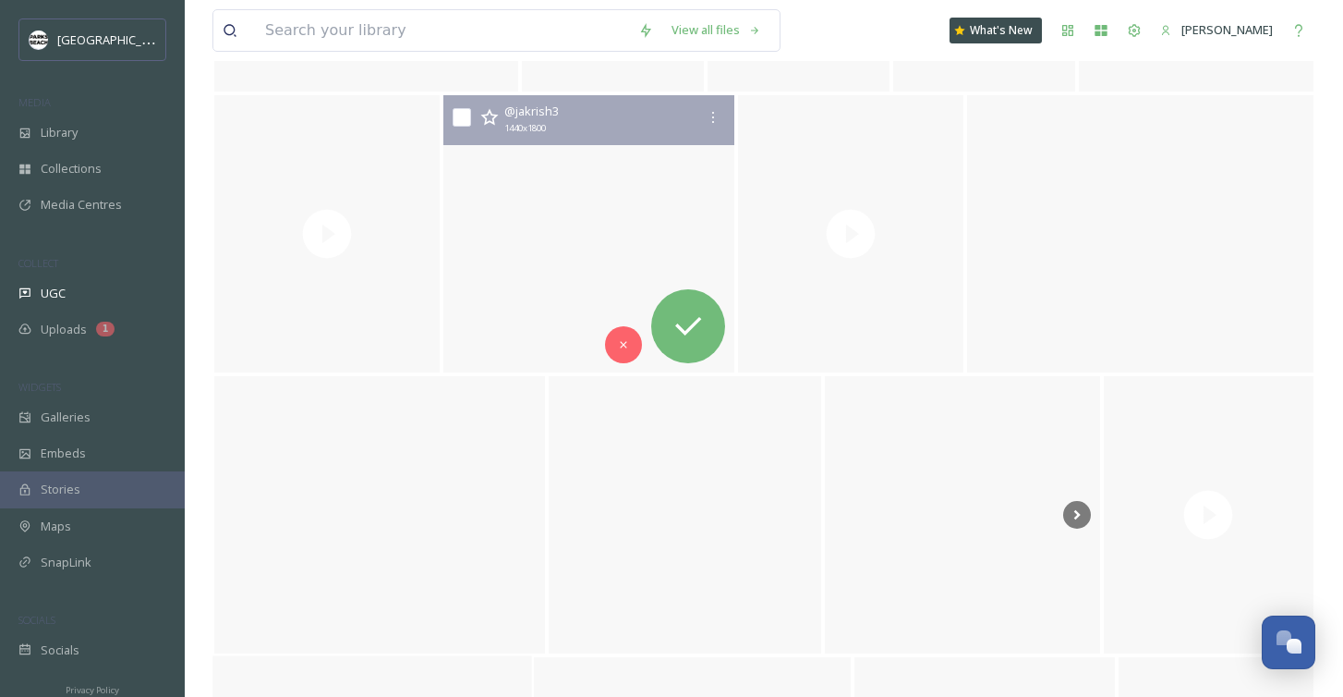
scroll to position [7156, 0]
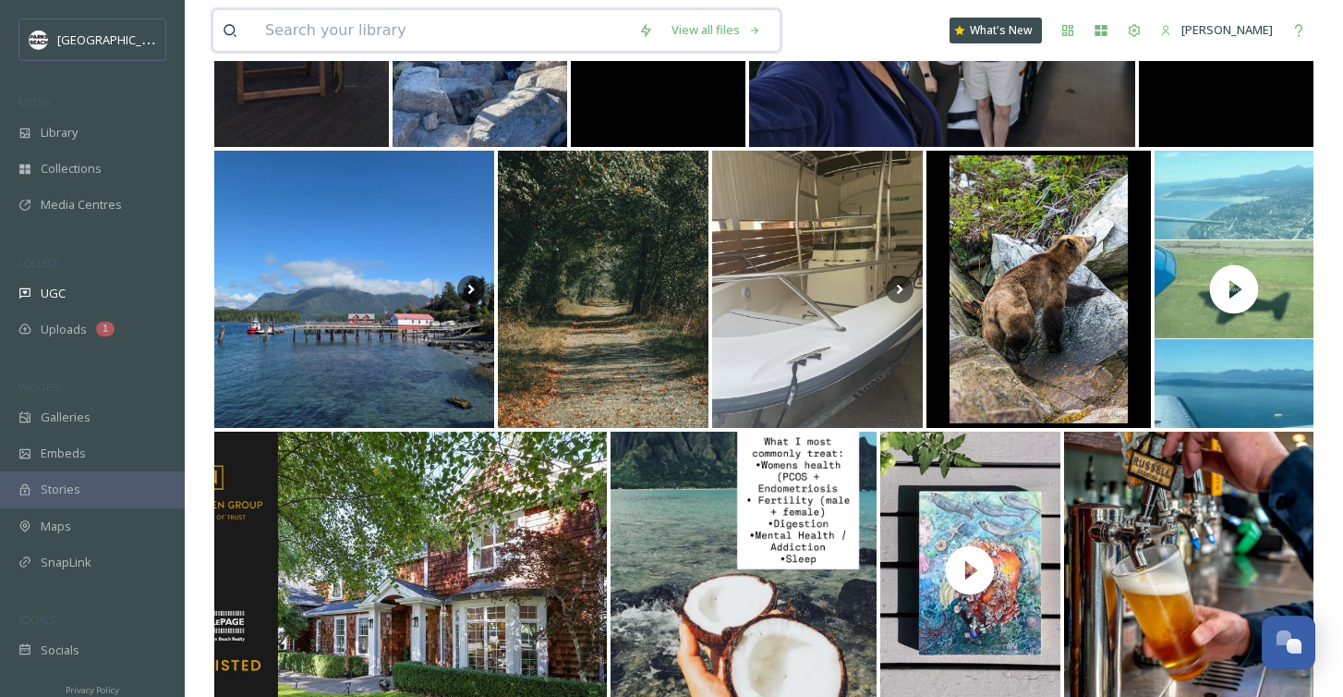
click at [390, 28] on input at bounding box center [442, 30] width 373 height 41
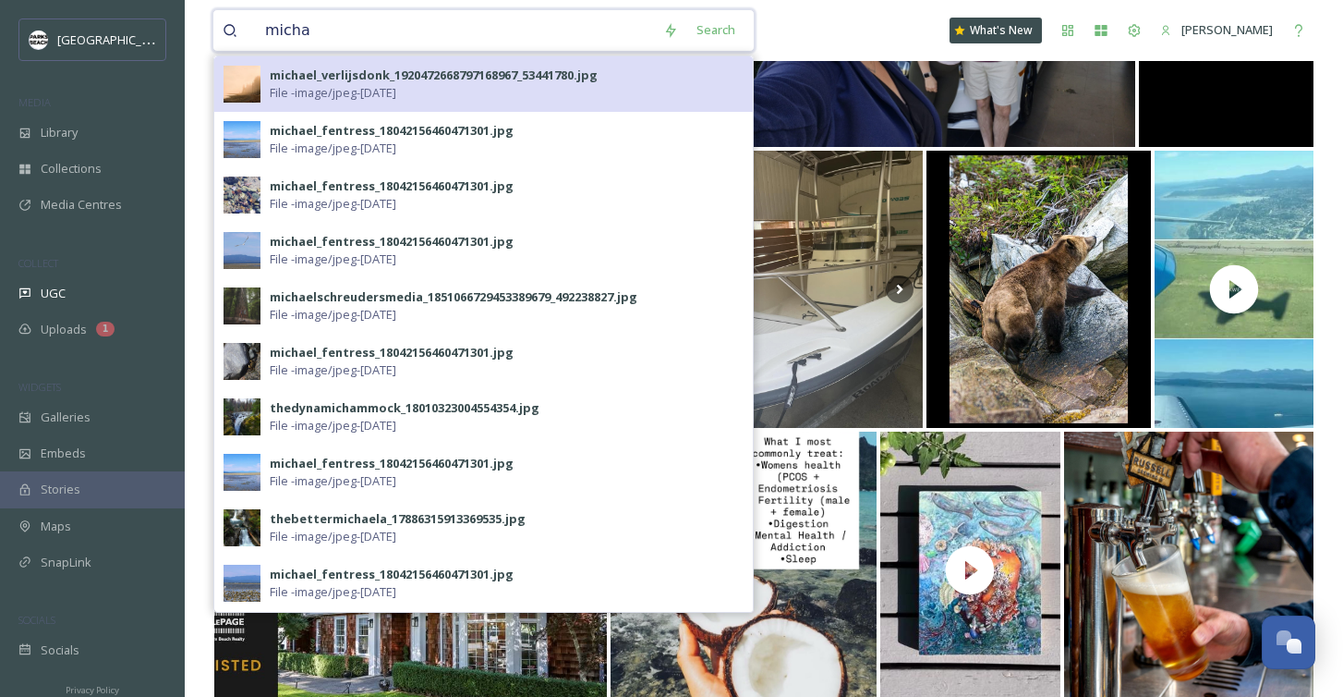
type input "micha"
click at [367, 71] on div "michael_verlijsdonk_1920472668797168967_53441780.jpg" at bounding box center [434, 76] width 328 height 18
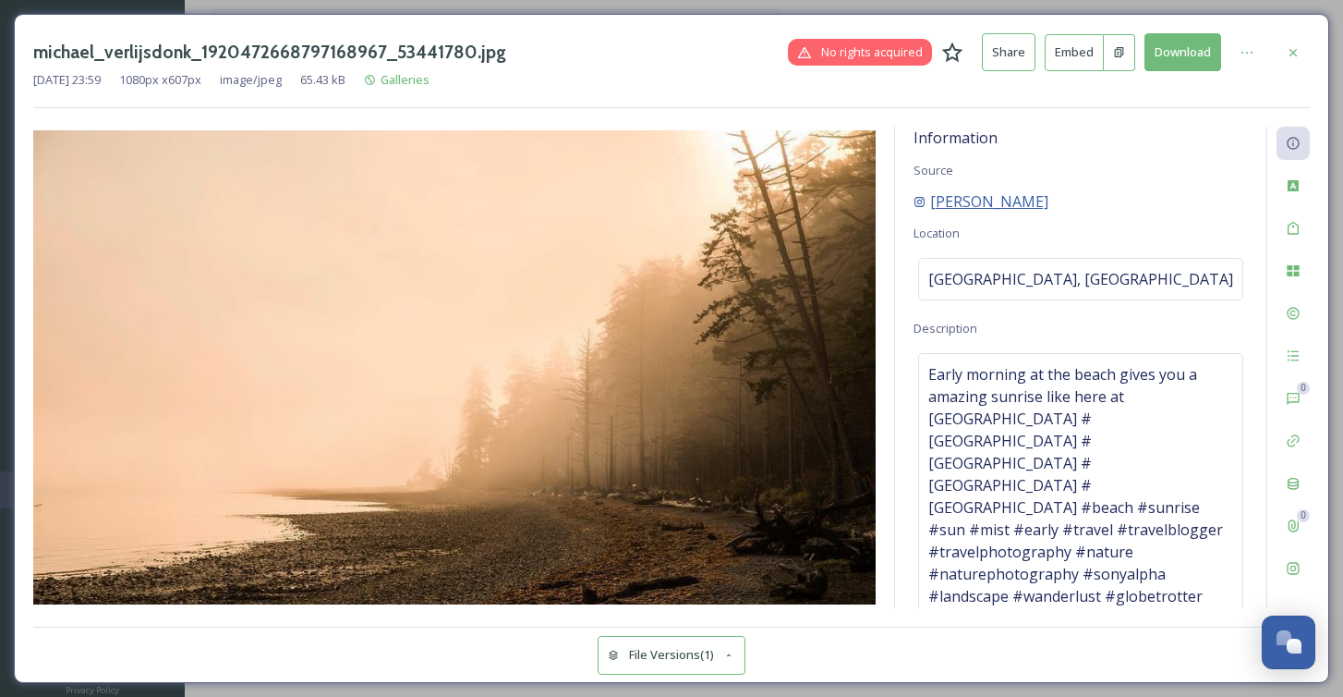
drag, startPoint x: 1085, startPoint y: 200, endPoint x: 933, endPoint y: 198, distance: 151.5
click at [933, 198] on div "[PERSON_NAME]" at bounding box center [1081, 201] width 334 height 22
copy span "[PERSON_NAME]"
click at [910, 47] on span "No rights acquired" at bounding box center [872, 52] width 102 height 18
click at [1007, 200] on span "[PERSON_NAME]" at bounding box center [989, 201] width 118 height 22
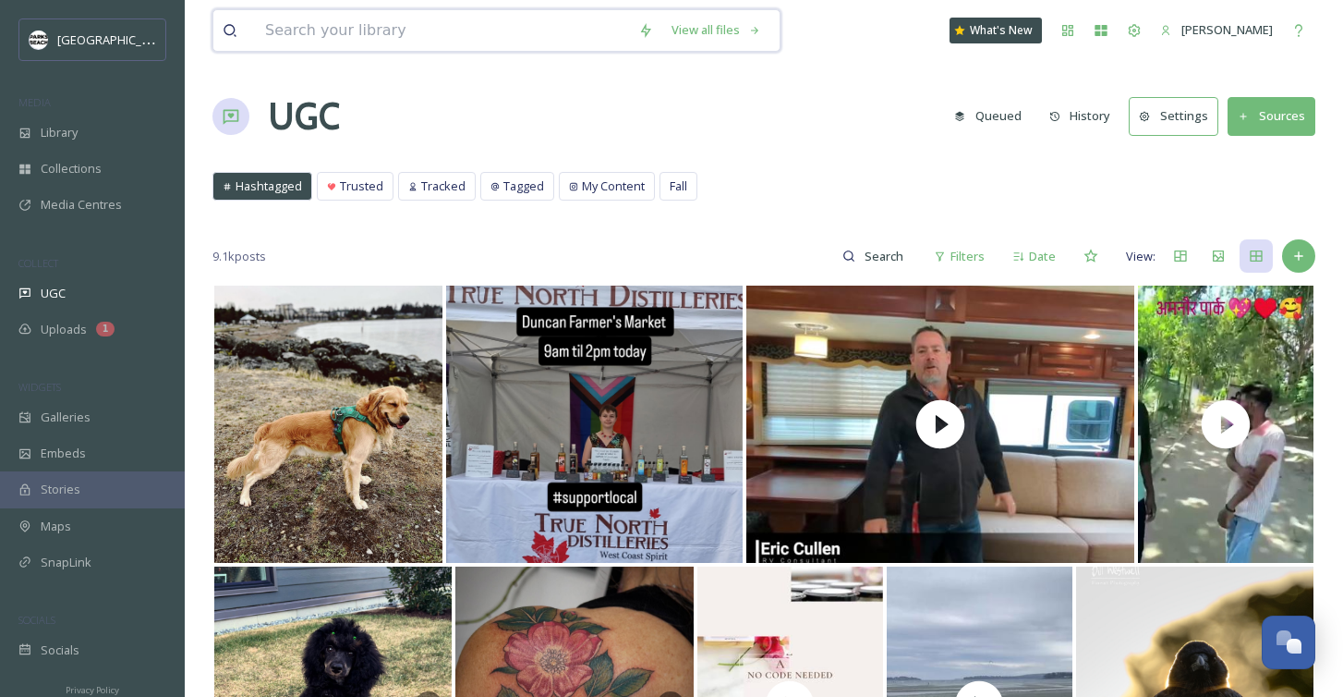
click at [275, 48] on input at bounding box center [442, 30] width 373 height 41
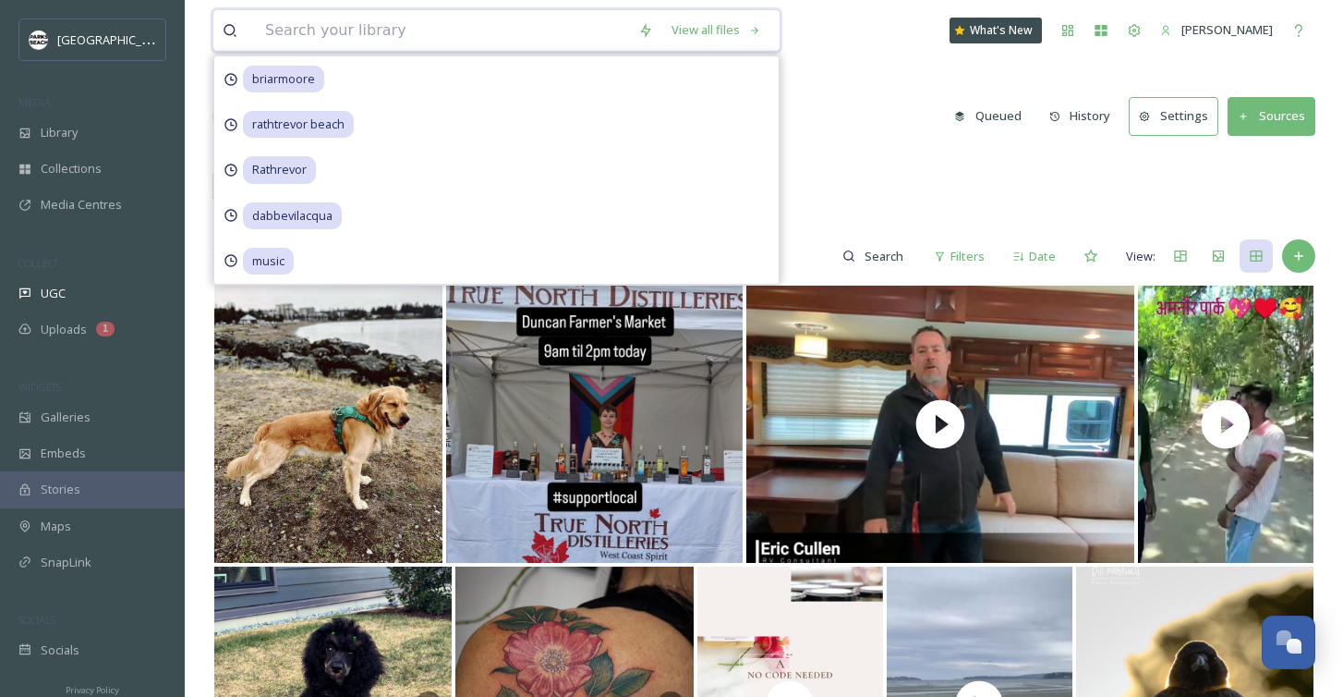
paste input "[PERSON_NAME]"
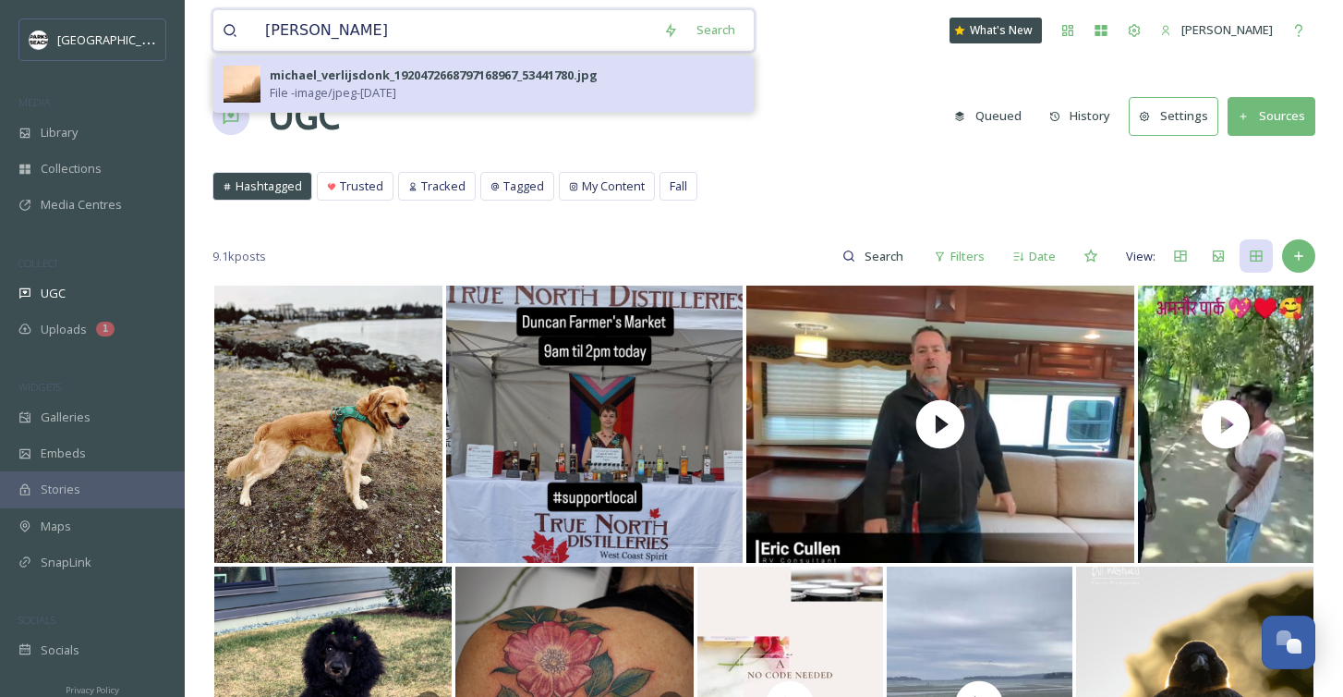
type input "[PERSON_NAME]"
click at [538, 81] on div "michael_verlijsdonk_1920472668797168967_53441780.jpg" at bounding box center [434, 76] width 328 height 18
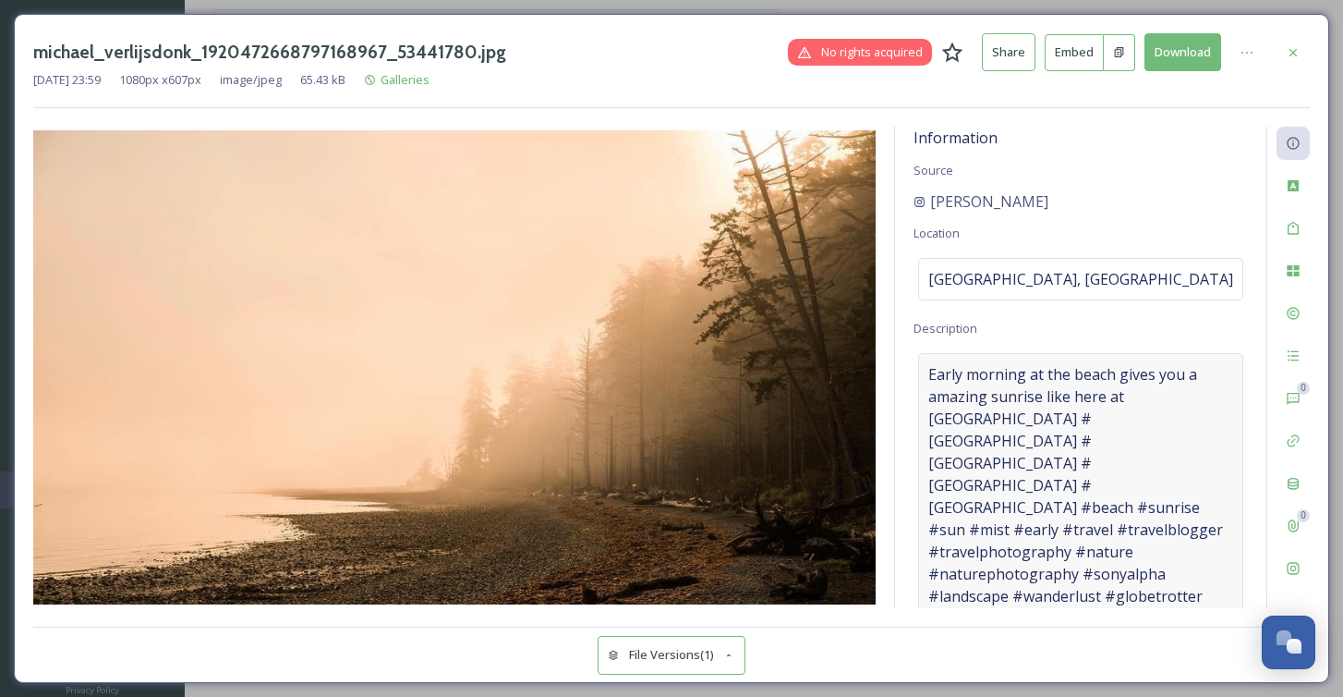
scroll to position [12, 0]
